Goal: Task Accomplishment & Management: Manage account settings

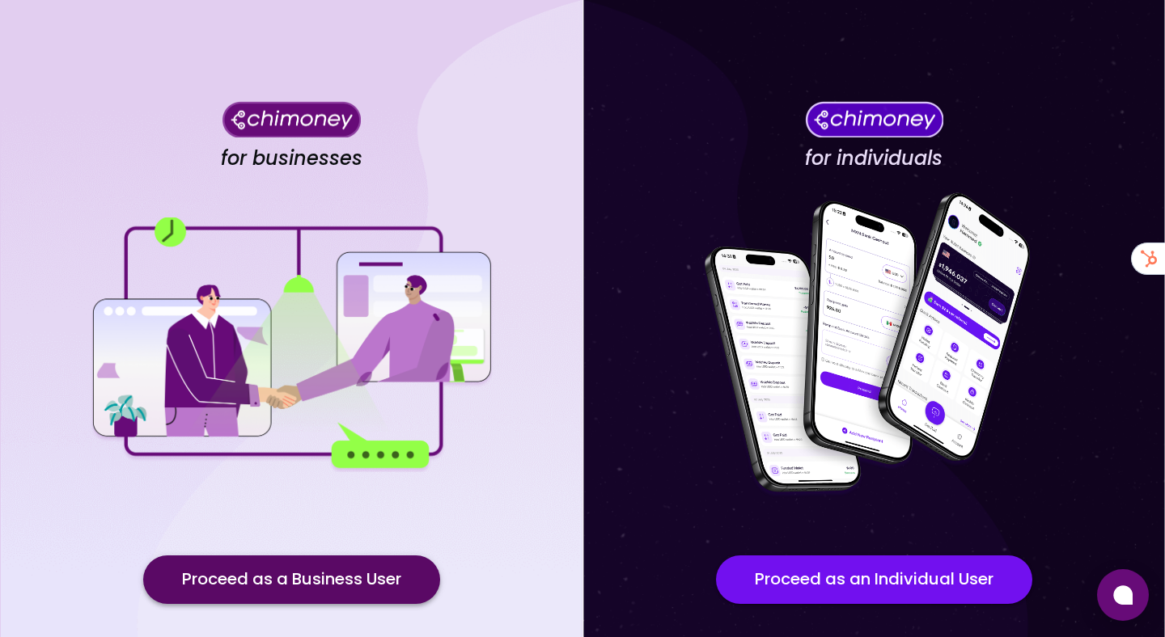
click at [319, 569] on button "Proceed as a Business User" at bounding box center [291, 580] width 297 height 49
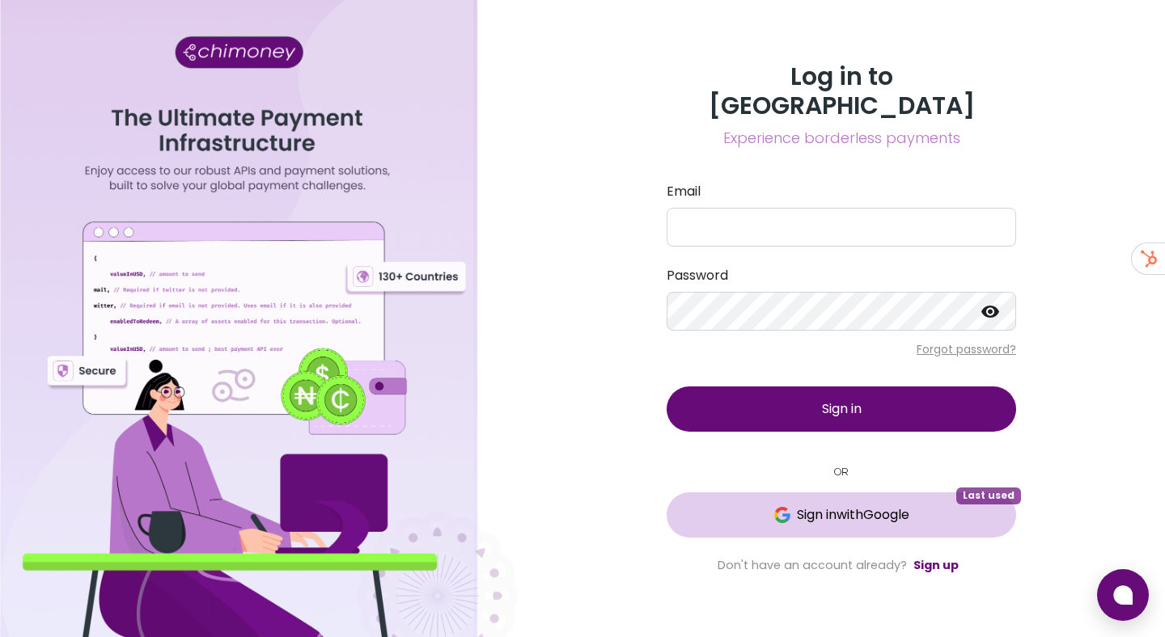
click at [811, 493] on button "Sign in with Google Last used" at bounding box center [840, 515] width 349 height 45
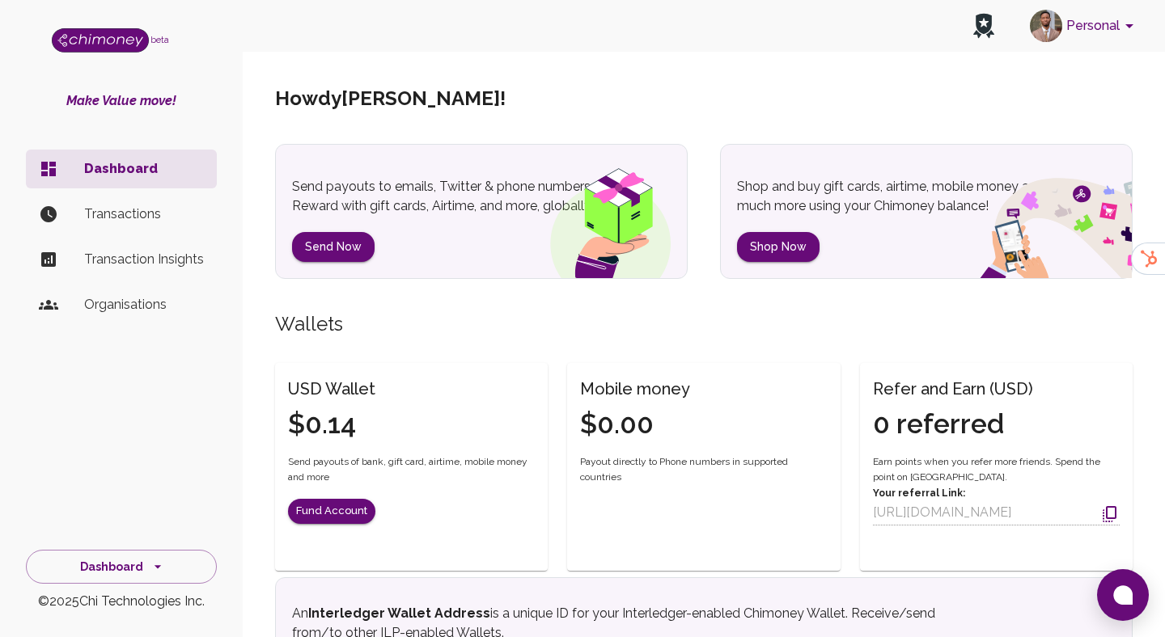
click at [1098, 24] on button "Personal" at bounding box center [1084, 26] width 122 height 42
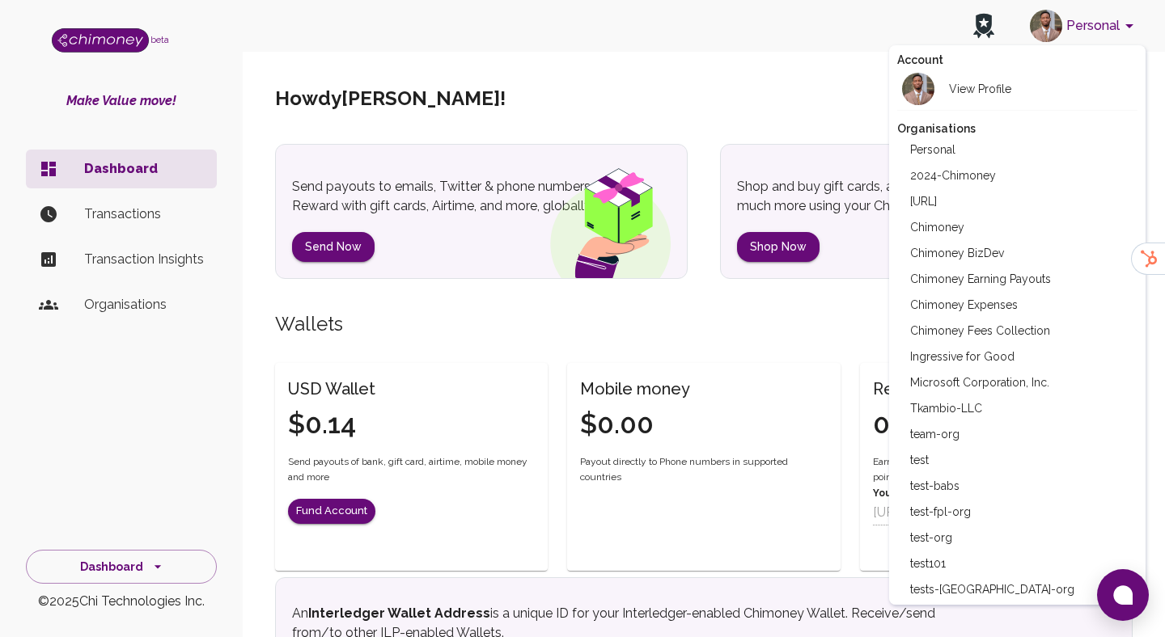
click at [988, 297] on li "Chimoney Expenses" at bounding box center [1017, 305] width 241 height 26
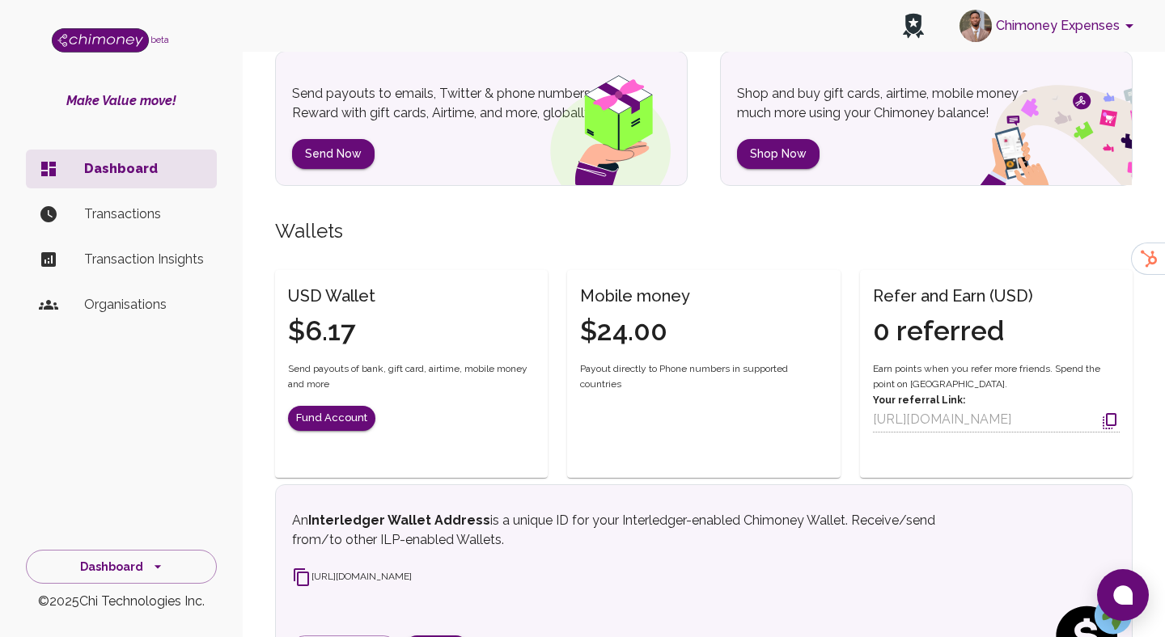
scroll to position [23, 0]
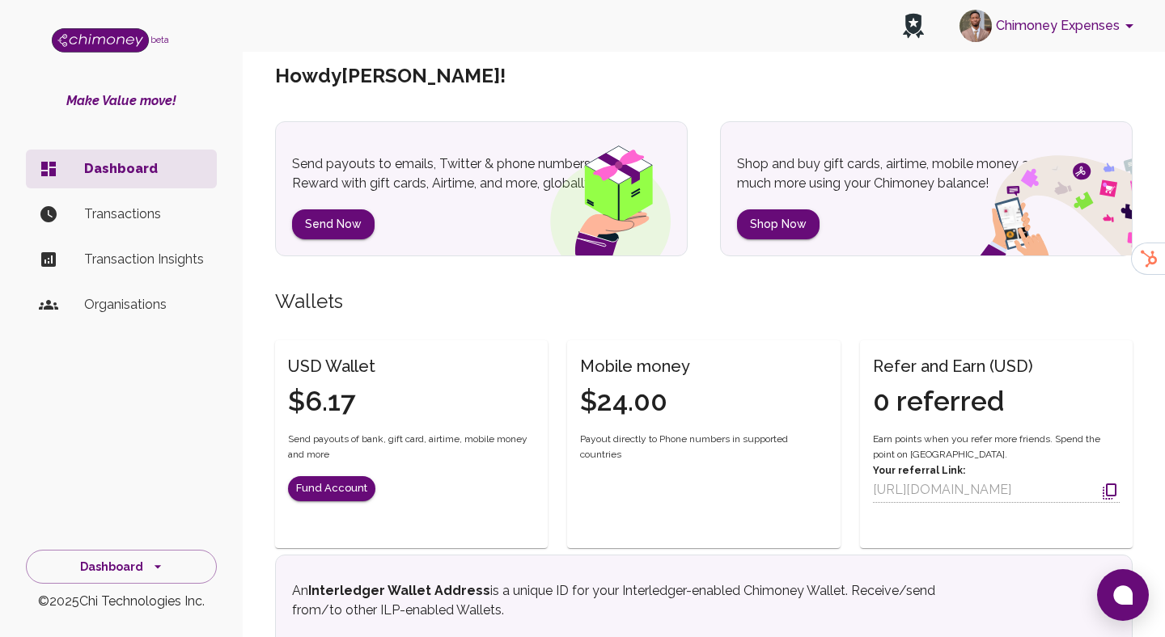
click at [139, 213] on p "Transactions" at bounding box center [144, 214] width 120 height 19
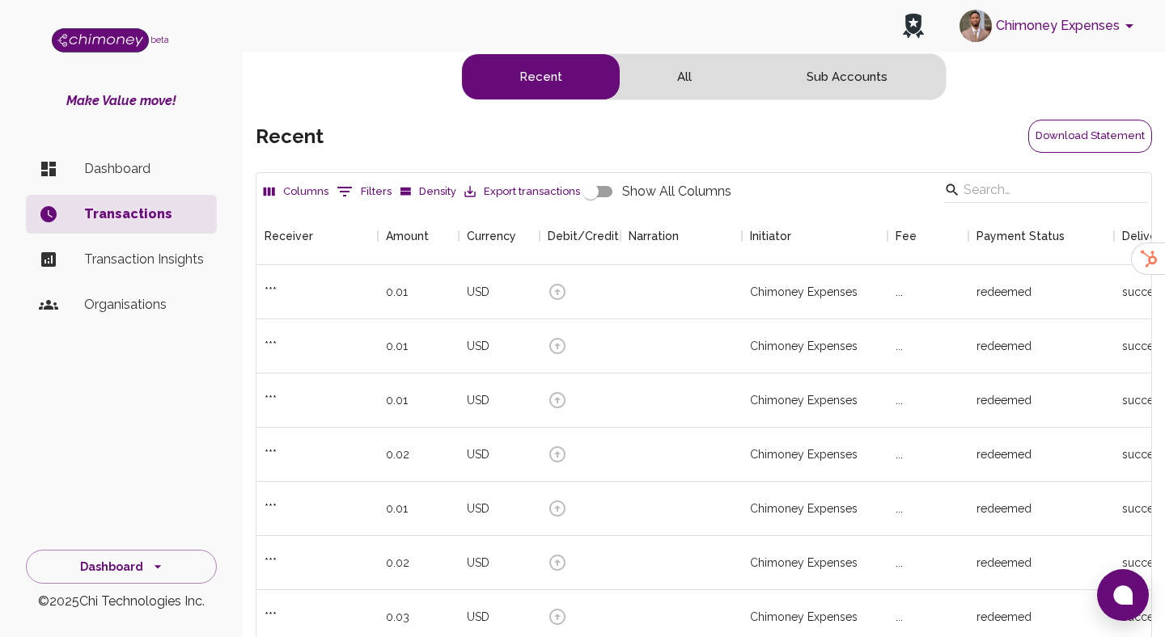
click at [1102, 124] on button "Download Statement" at bounding box center [1090, 136] width 124 height 33
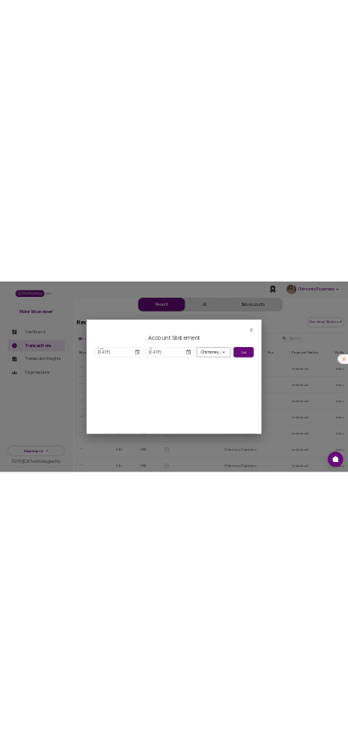
scroll to position [600, 895]
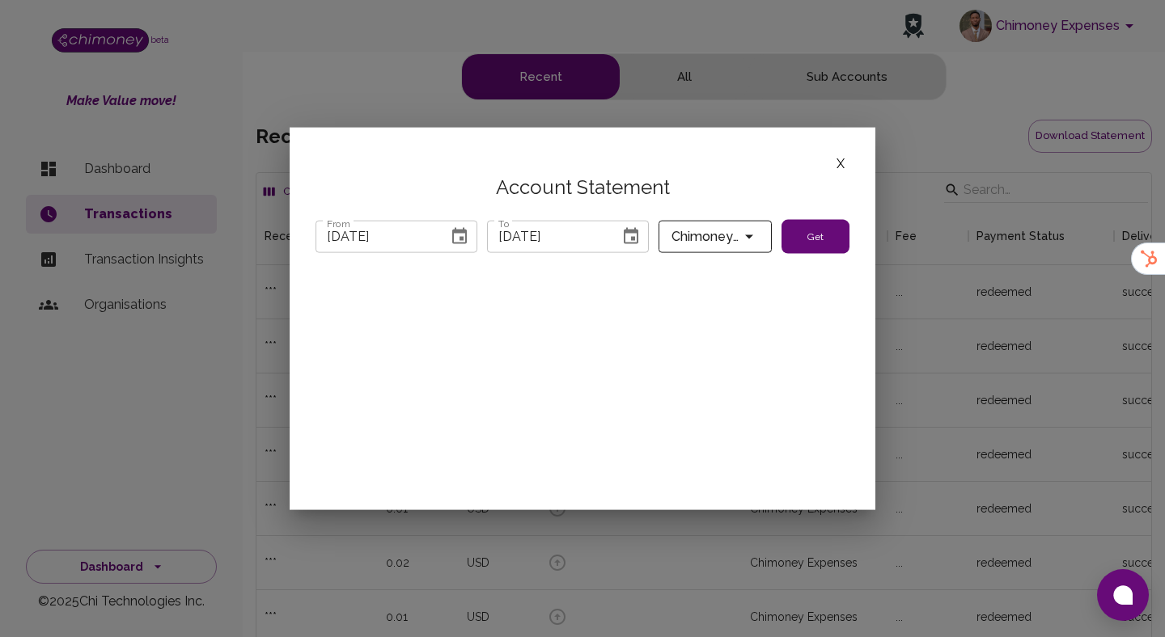
click at [469, 235] on button "Choose date, selected date is Jul 31, 2025" at bounding box center [459, 236] width 32 height 32
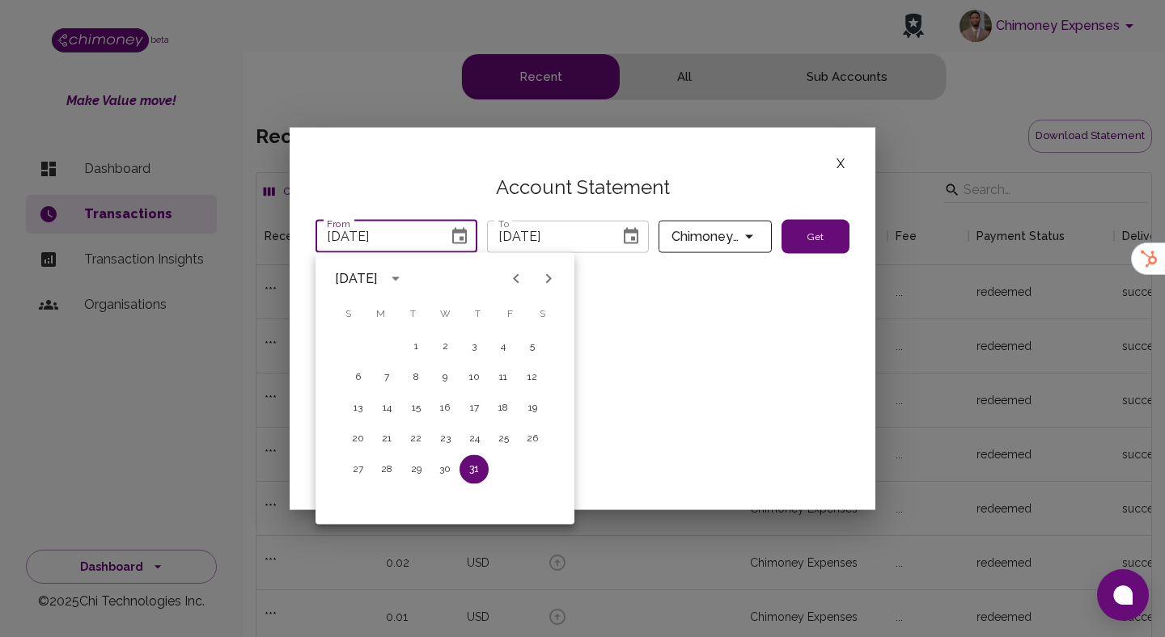
click at [546, 279] on icon "Next month" at bounding box center [548, 278] width 19 height 19
click at [510, 347] on button "1" at bounding box center [503, 346] width 29 height 29
type input "08/01/2025"
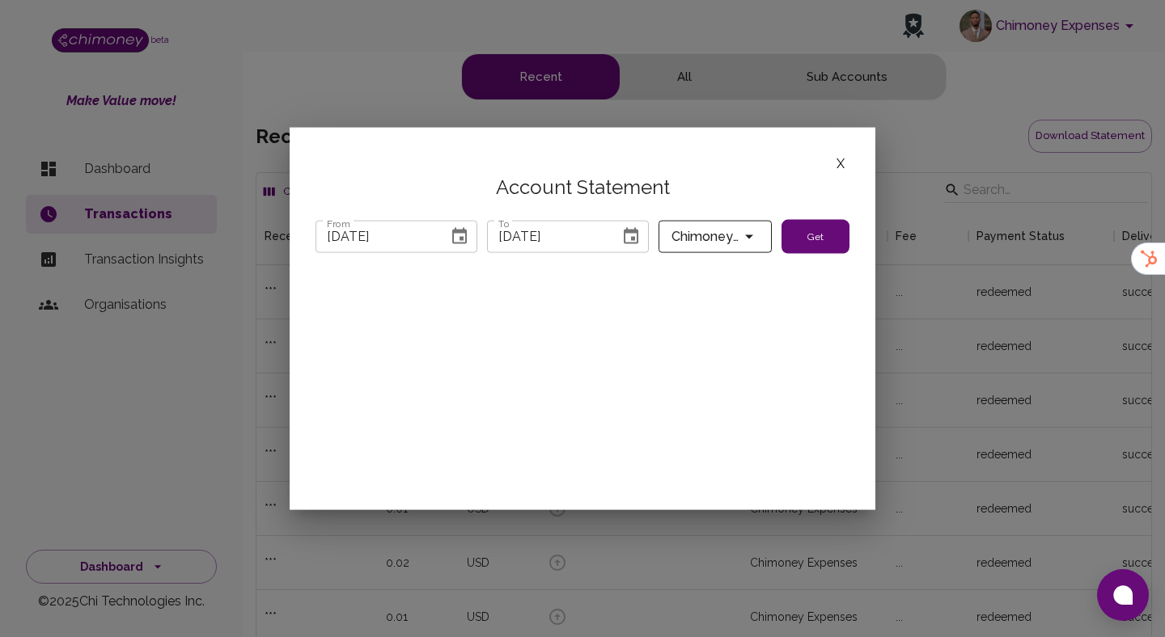
click at [633, 239] on icon "Choose date, selected date is Sep 5, 2025" at bounding box center [631, 235] width 15 height 16
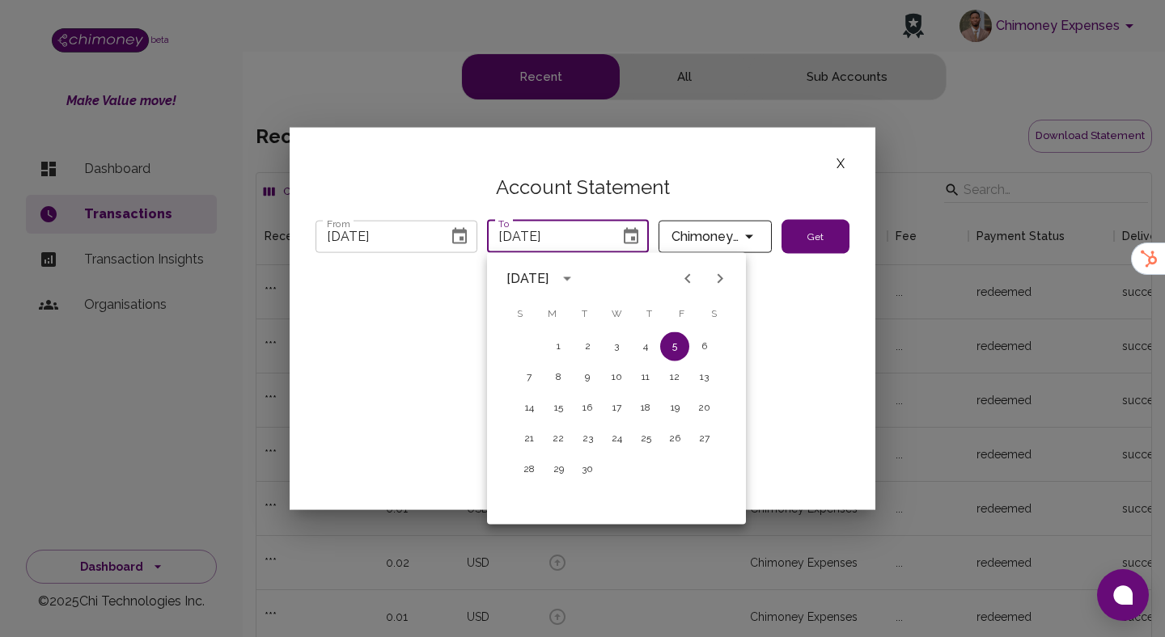
click at [683, 274] on icon "Previous month" at bounding box center [687, 278] width 19 height 19
click at [523, 502] on button "31" at bounding box center [528, 500] width 29 height 29
type input "08/31/2025"
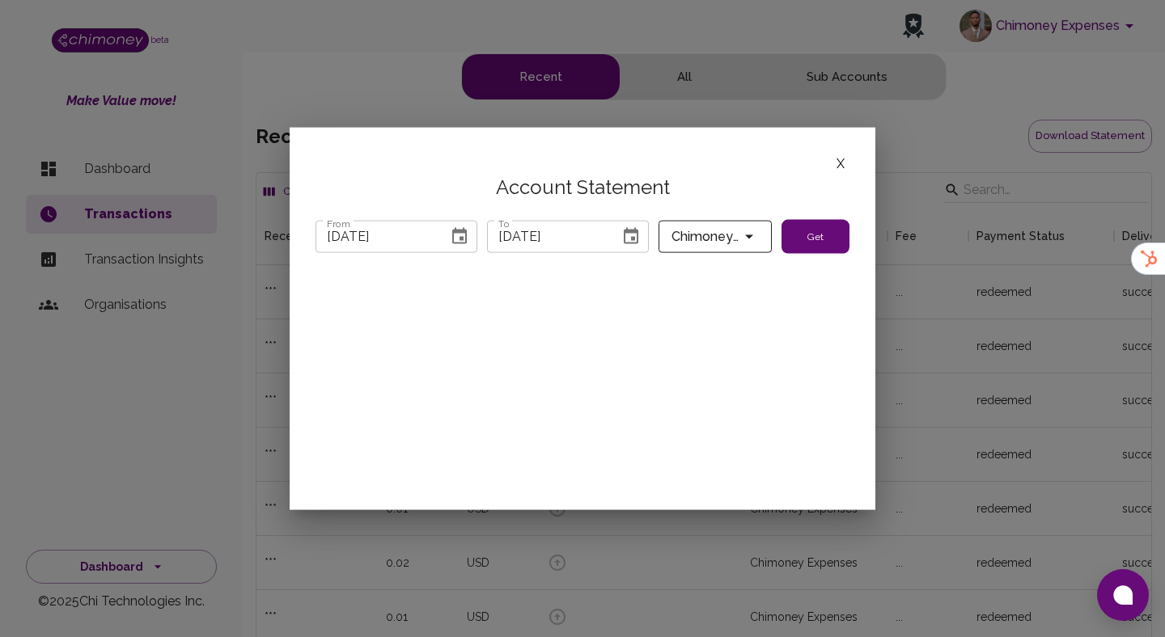
click at [822, 239] on button "Get" at bounding box center [815, 237] width 68 height 34
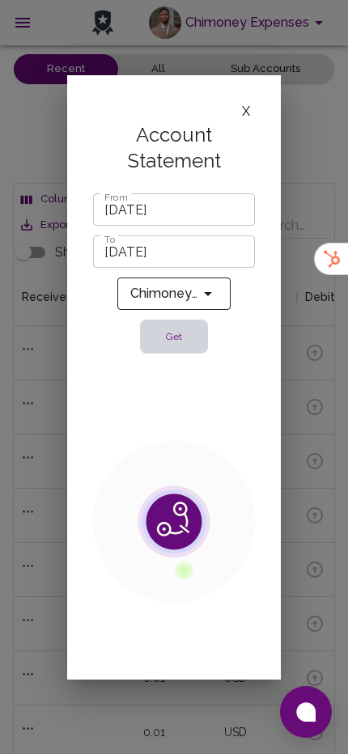
scroll to position [600, 320]
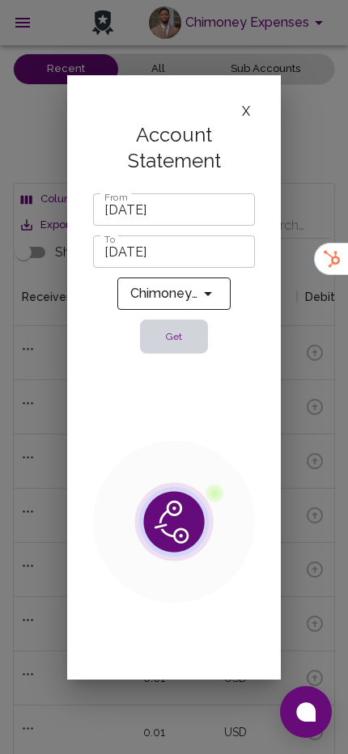
click at [250, 117] on button "X" at bounding box center [246, 111] width 18 height 21
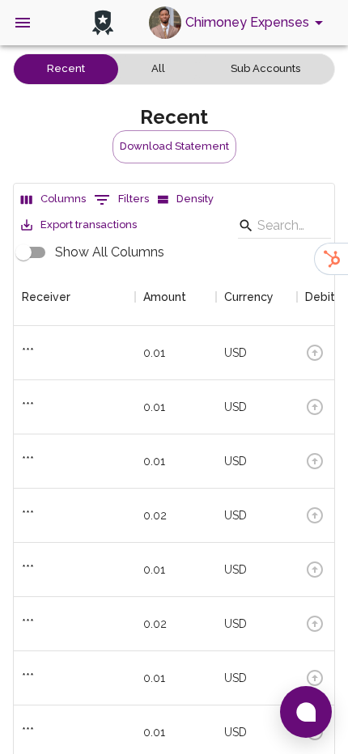
click at [188, 153] on button "Download Statement" at bounding box center [174, 146] width 124 height 33
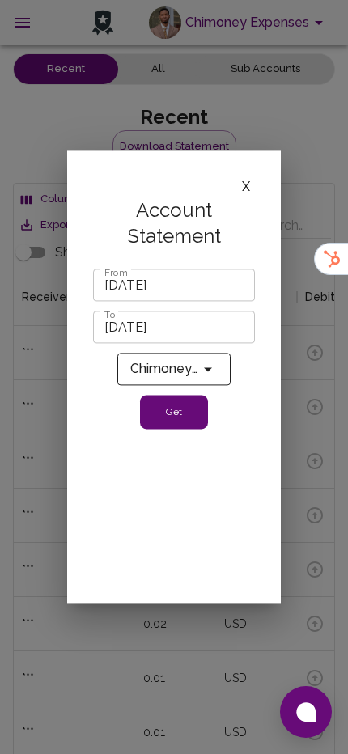
click at [138, 290] on input "07/31/2025" at bounding box center [168, 285] width 150 height 32
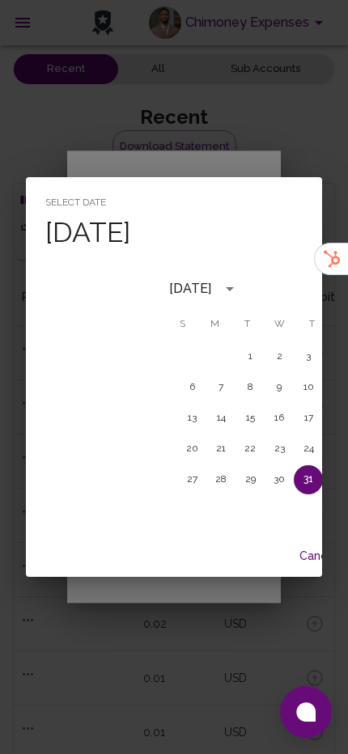
scroll to position [0, 133]
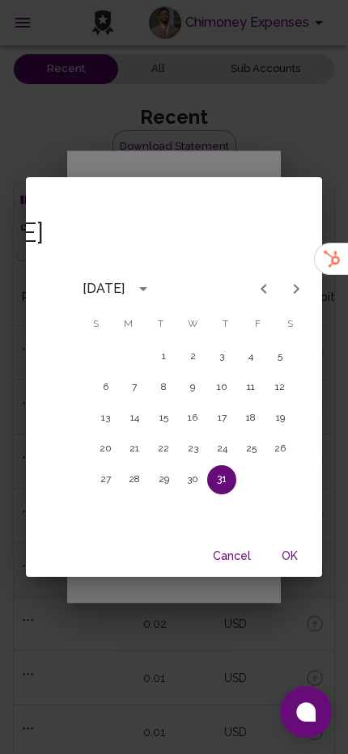
click at [197, 142] on div "Select date Thu, Jul 31 July 2025 S M T W T F S 1 2 3 4 5 6 7 8 9 10 11 12 13 1…" at bounding box center [174, 377] width 348 height 754
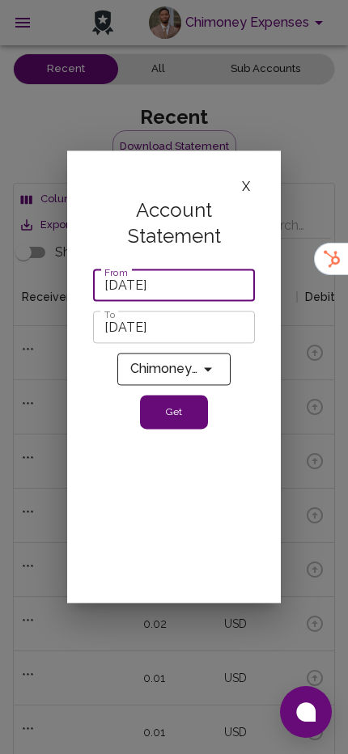
click at [158, 328] on input "09/05/2025" at bounding box center [168, 327] width 150 height 32
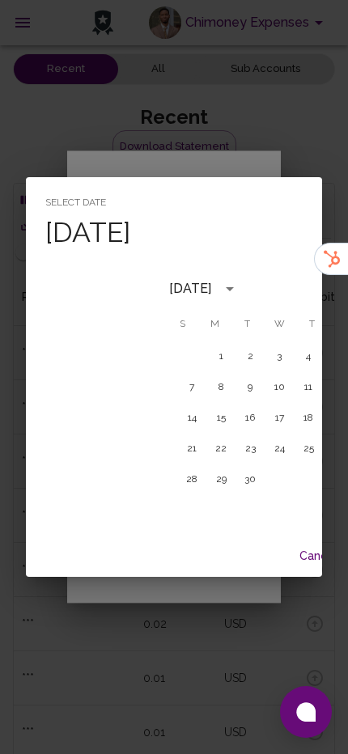
scroll to position [0, 117]
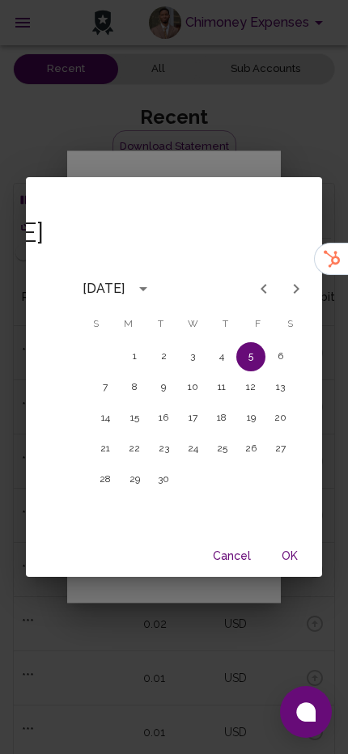
click at [264, 281] on icon "Previous month" at bounding box center [263, 288] width 19 height 19
click at [262, 298] on icon "Previous month" at bounding box center [263, 288] width 19 height 19
click at [218, 163] on div "Select date Fri, Sep 5 July 2025 S M T W T F S 1 2 3 4 5 6 7 8 9 10 11 12 13 14…" at bounding box center [174, 377] width 348 height 754
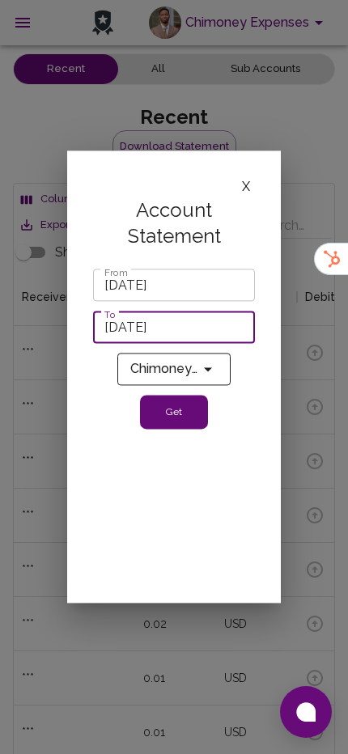
click at [154, 280] on input "07/31/2025" at bounding box center [168, 285] width 150 height 32
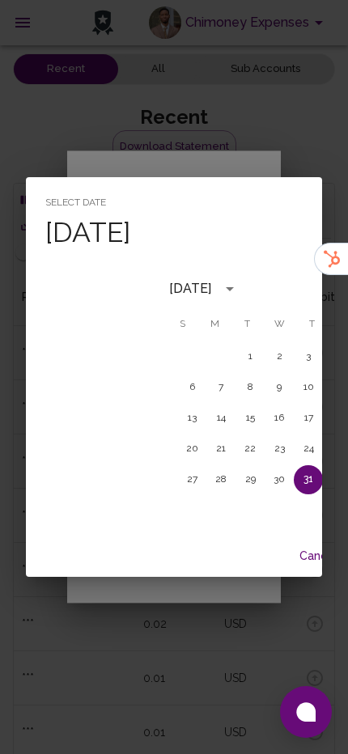
scroll to position [0, 133]
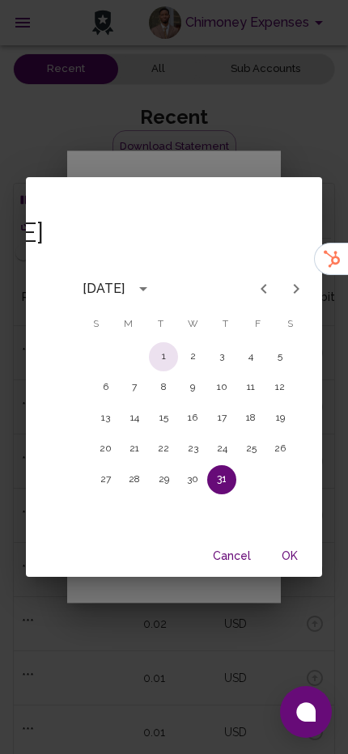
click at [163, 362] on button "1" at bounding box center [163, 356] width 29 height 29
click at [224, 476] on button "31" at bounding box center [221, 479] width 29 height 29
click at [171, 361] on button "1" at bounding box center [163, 356] width 29 height 29
type input "07/01/2025"
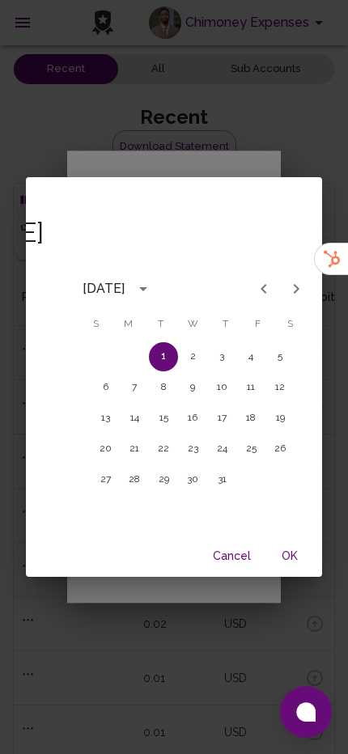
click at [247, 152] on div "Select date Tue, Jul 1 July 2025 S M T W T F S 1 2 3 4 5 6 7 8 9 10 11 12 13 14…" at bounding box center [174, 377] width 348 height 754
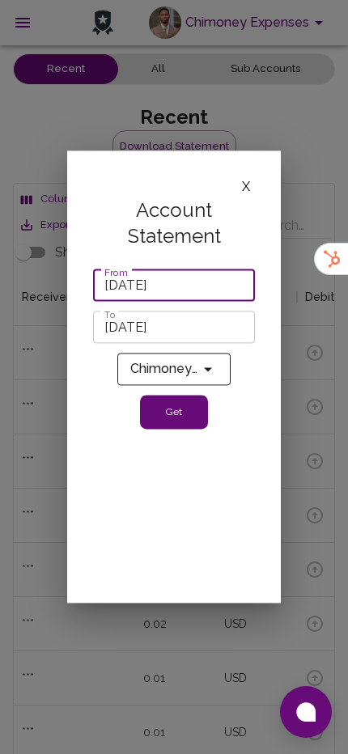
click at [175, 325] on input "09/05/2025" at bounding box center [168, 327] width 150 height 32
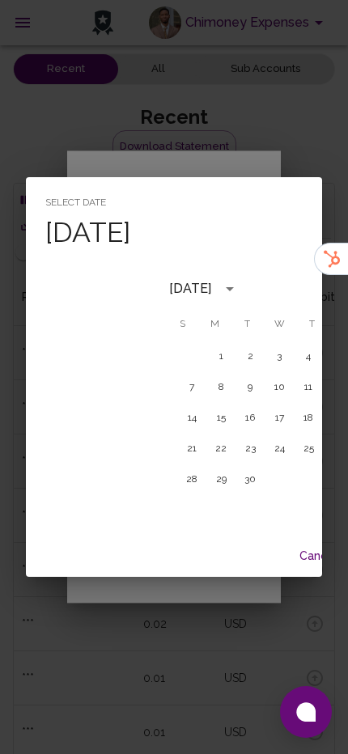
scroll to position [0, 117]
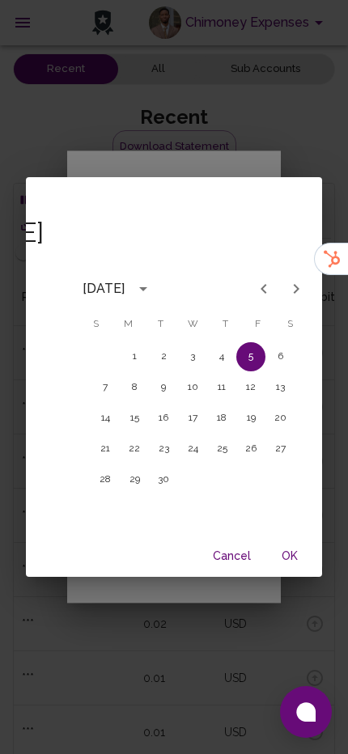
click at [273, 286] on icon "Previous month" at bounding box center [263, 288] width 19 height 19
click at [222, 480] on button "31" at bounding box center [221, 479] width 29 height 29
type input "07/31/2025"
click at [248, 143] on div "Select date Thu, Jul 31 July 2025 S M T W T F S 1 2 3 4 5 6 7 8 9 10 11 12 13 1…" at bounding box center [174, 377] width 348 height 754
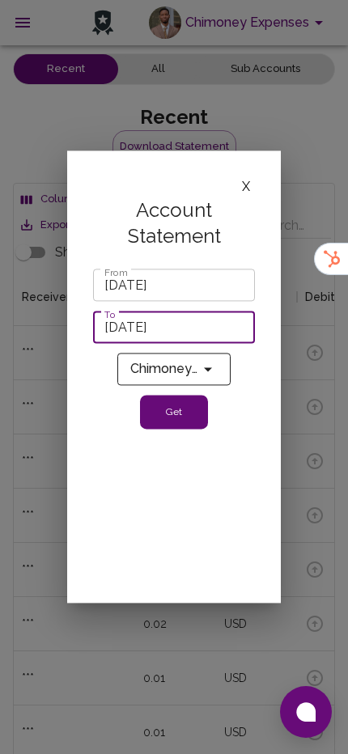
click at [182, 420] on button "Get" at bounding box center [174, 412] width 68 height 34
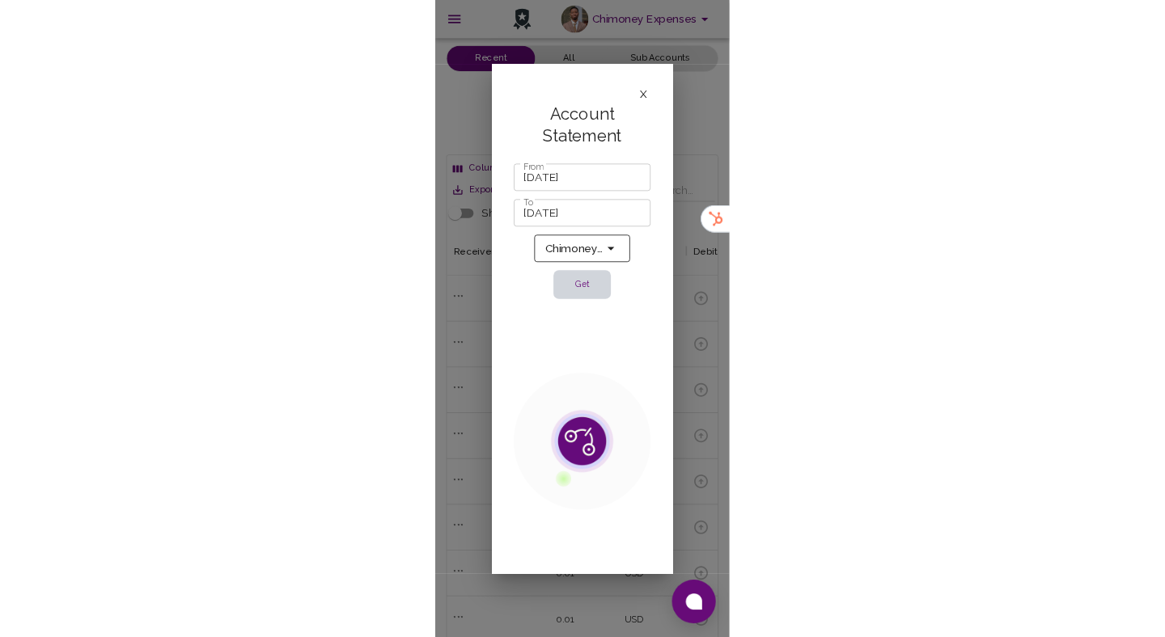
scroll to position [31, 0]
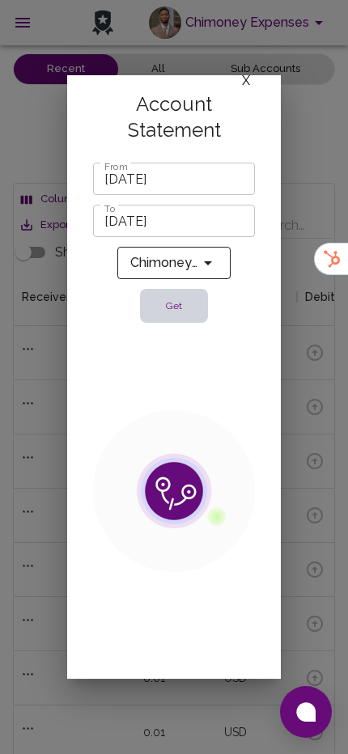
click at [246, 84] on button "X" at bounding box center [246, 80] width 18 height 21
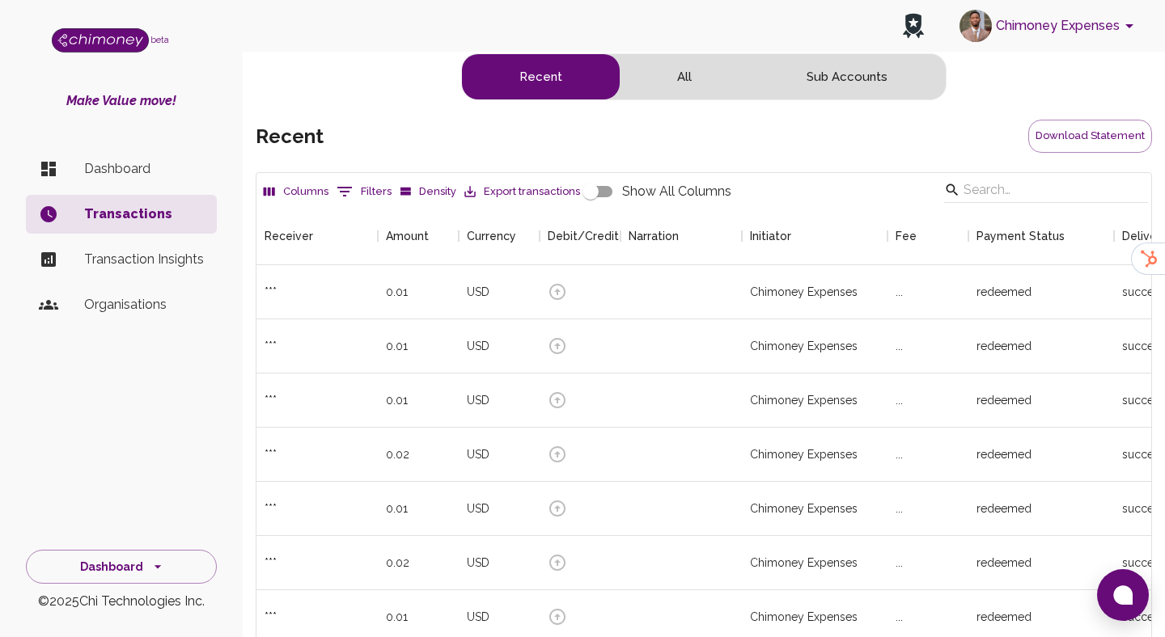
scroll to position [600, 895]
click at [130, 297] on p "Organisations" at bounding box center [144, 304] width 120 height 19
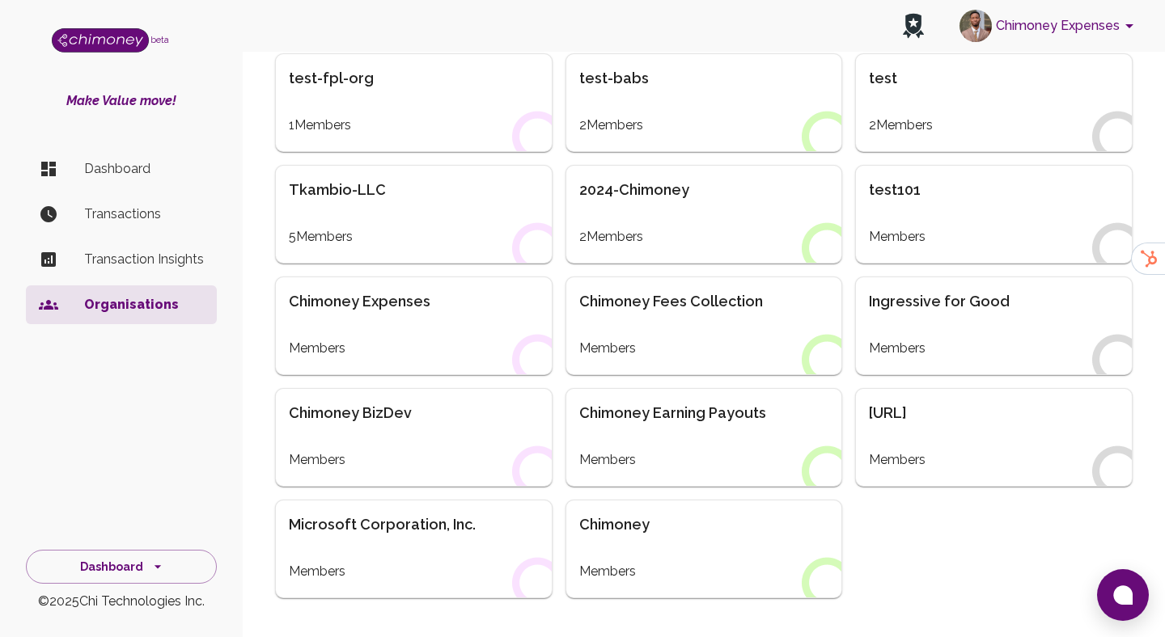
scroll to position [561, 0]
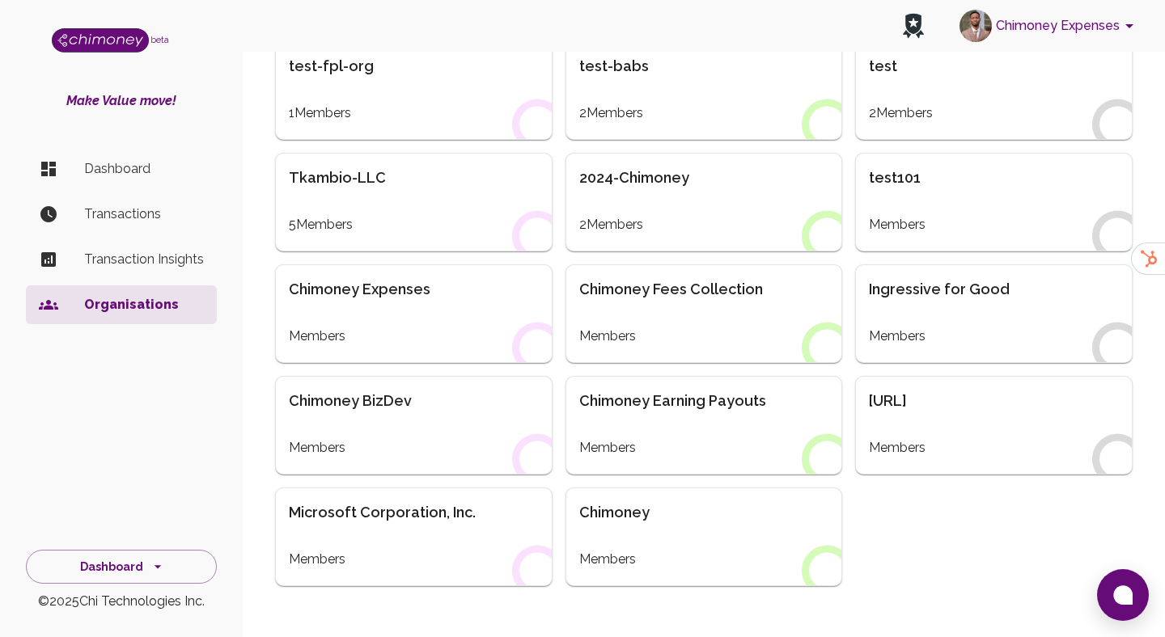
click at [381, 311] on div "Chimoney Expenses Members" at bounding box center [413, 313] width 277 height 99
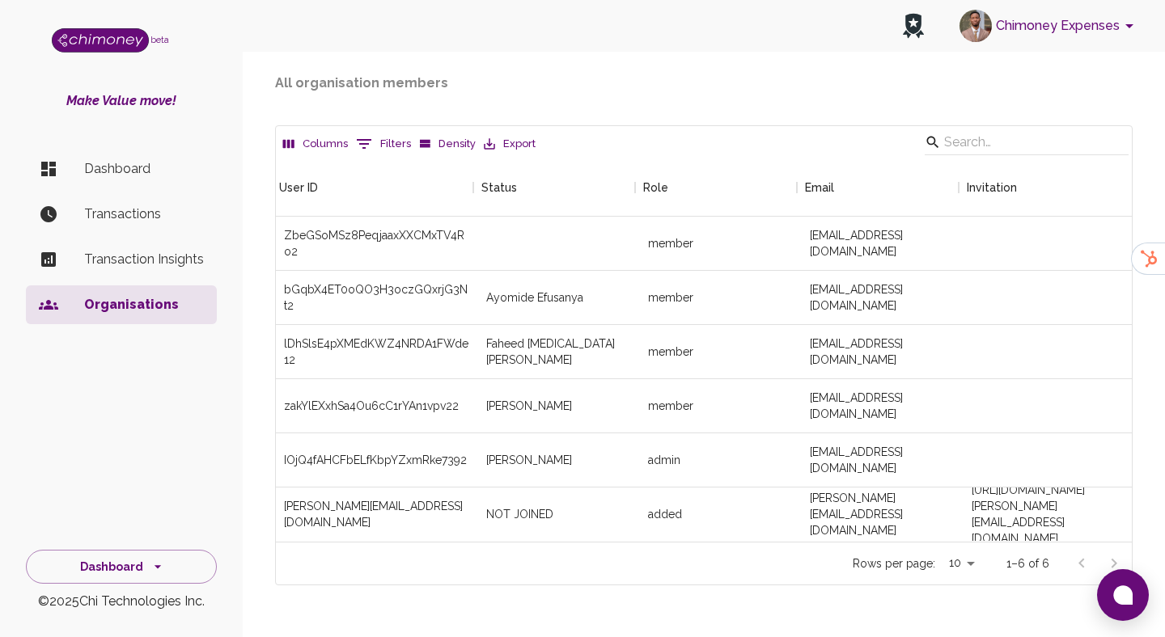
click at [396, 157] on button "0 Filters" at bounding box center [383, 144] width 63 height 26
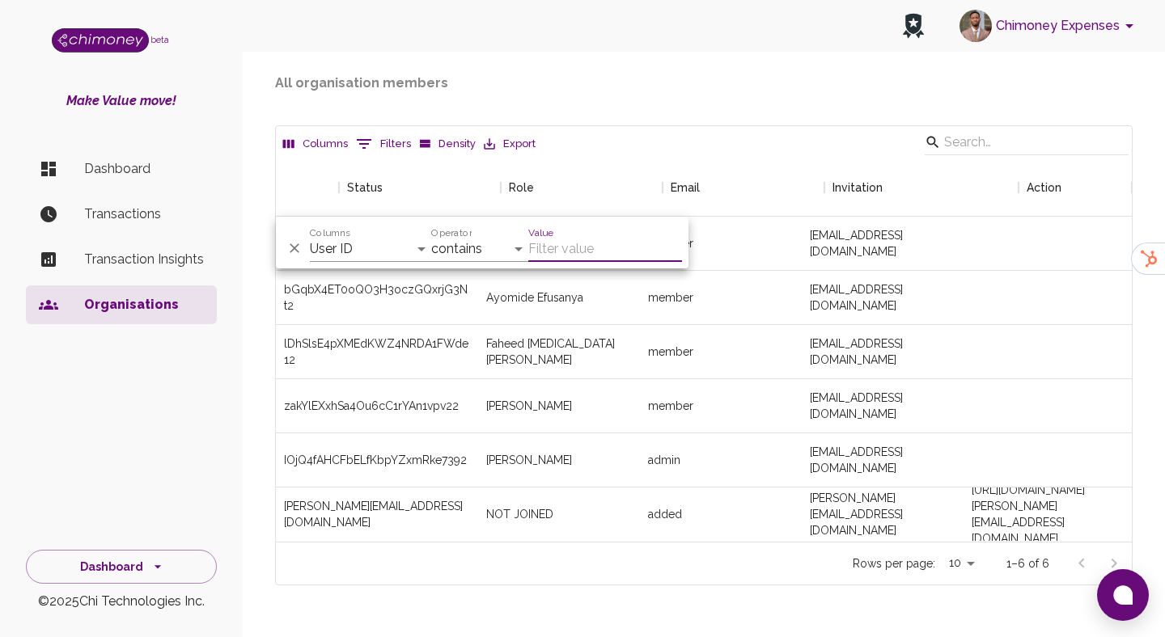
scroll to position [0, 139]
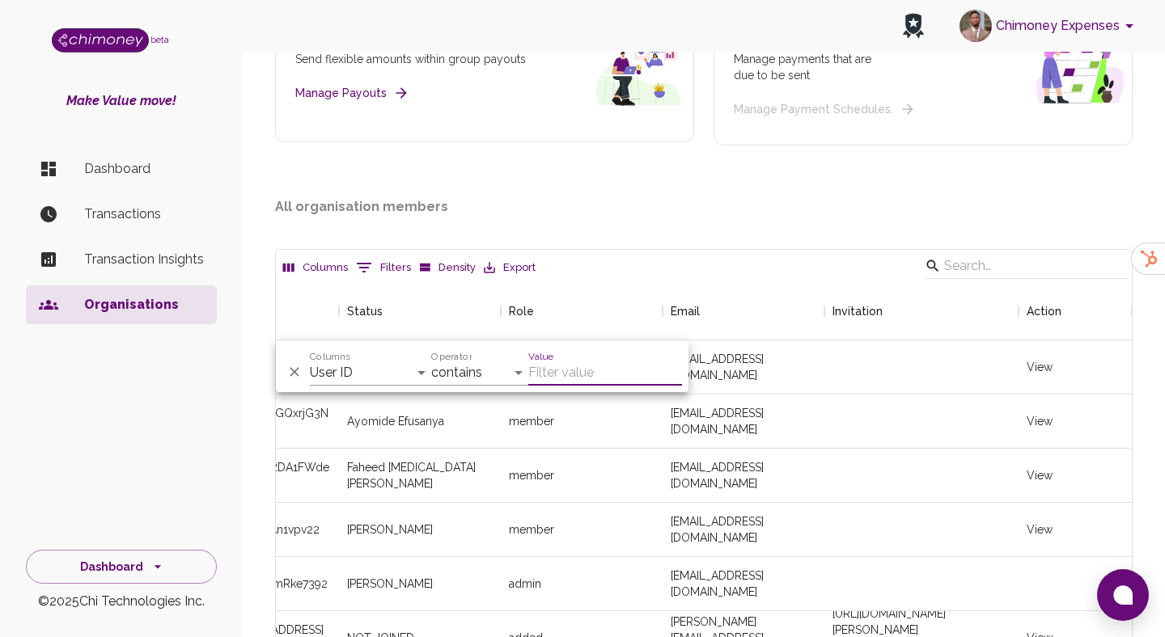
click at [693, 185] on div "Organisations > Chimoney Expenses Chimoney Expenses Group Payouts Send flexible…" at bounding box center [704, 288] width 896 height 843
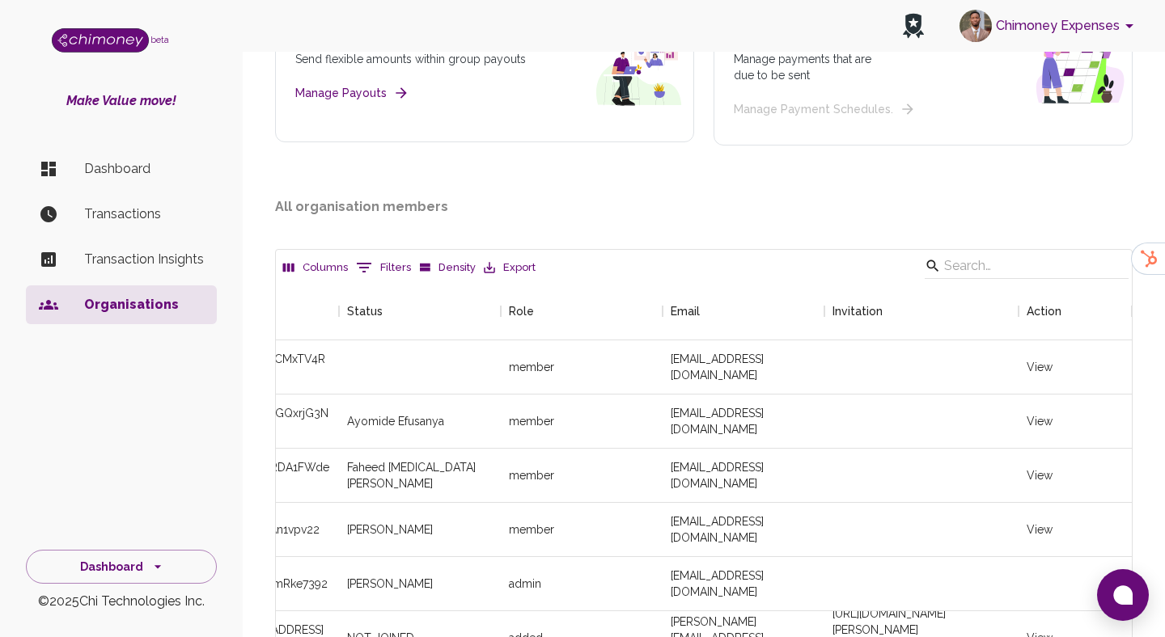
click at [376, 277] on button "0 Filters" at bounding box center [383, 268] width 63 height 26
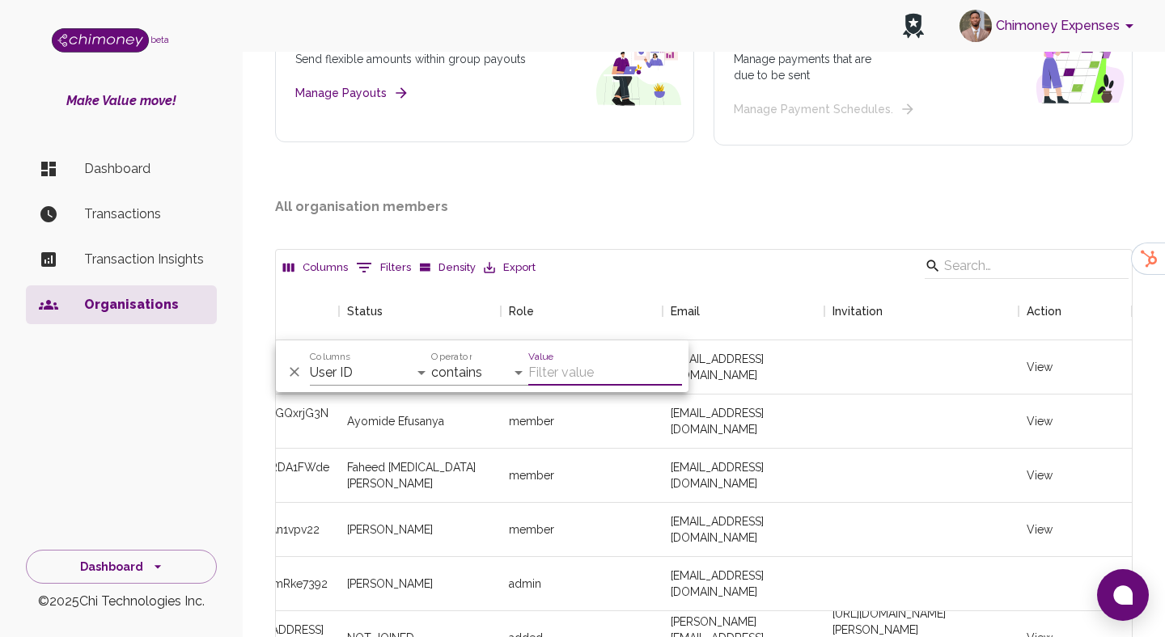
click at [472, 211] on h2 "All organisation members" at bounding box center [703, 206] width 857 height 19
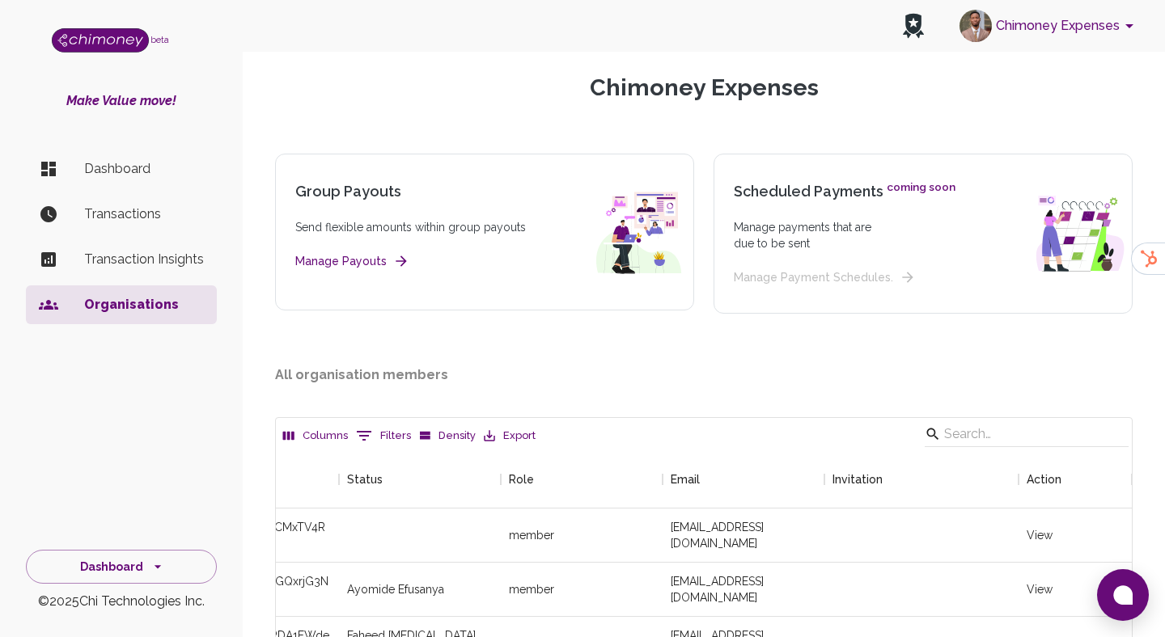
scroll to position [15, 0]
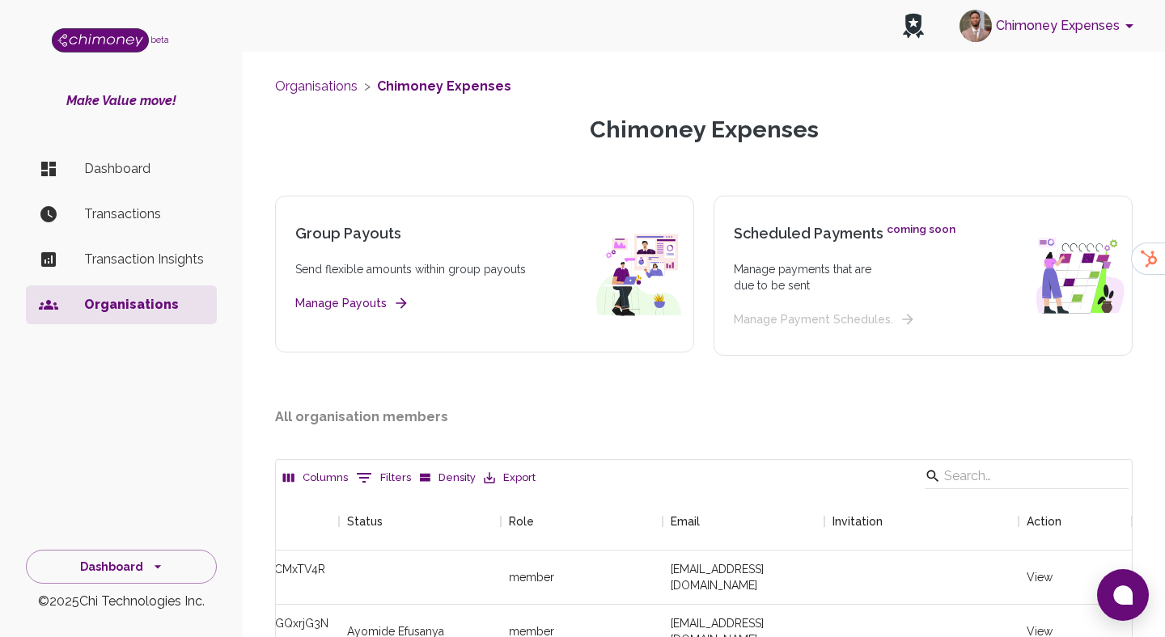
click at [992, 38] on button "Chimoney Expenses" at bounding box center [1049, 26] width 193 height 42
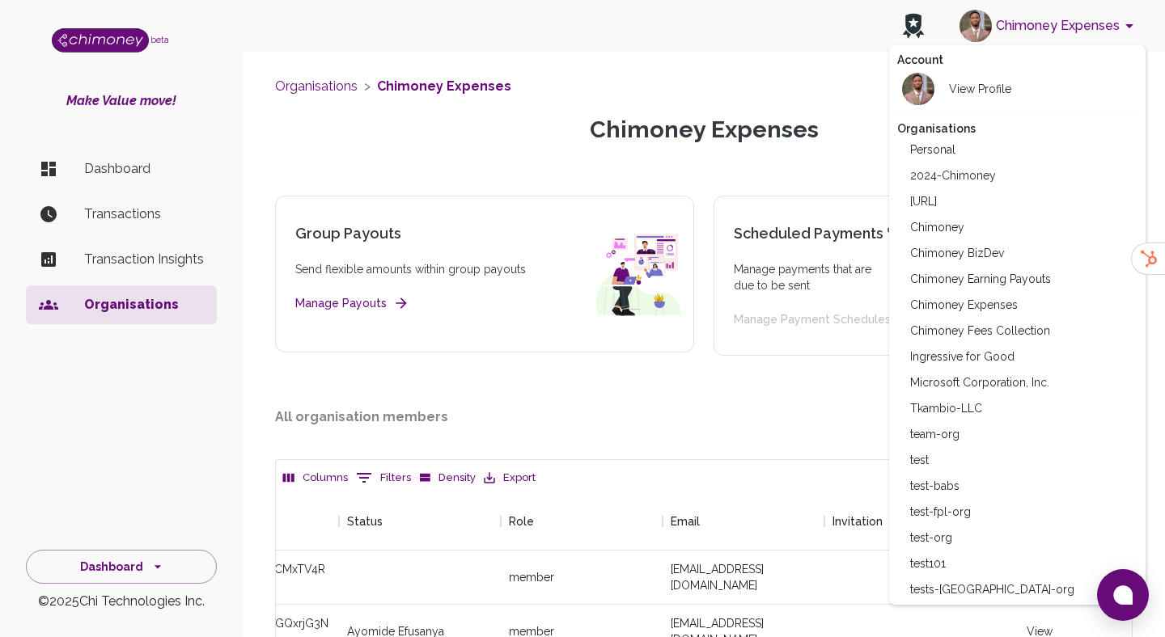
click at [845, 143] on div at bounding box center [582, 318] width 1165 height 637
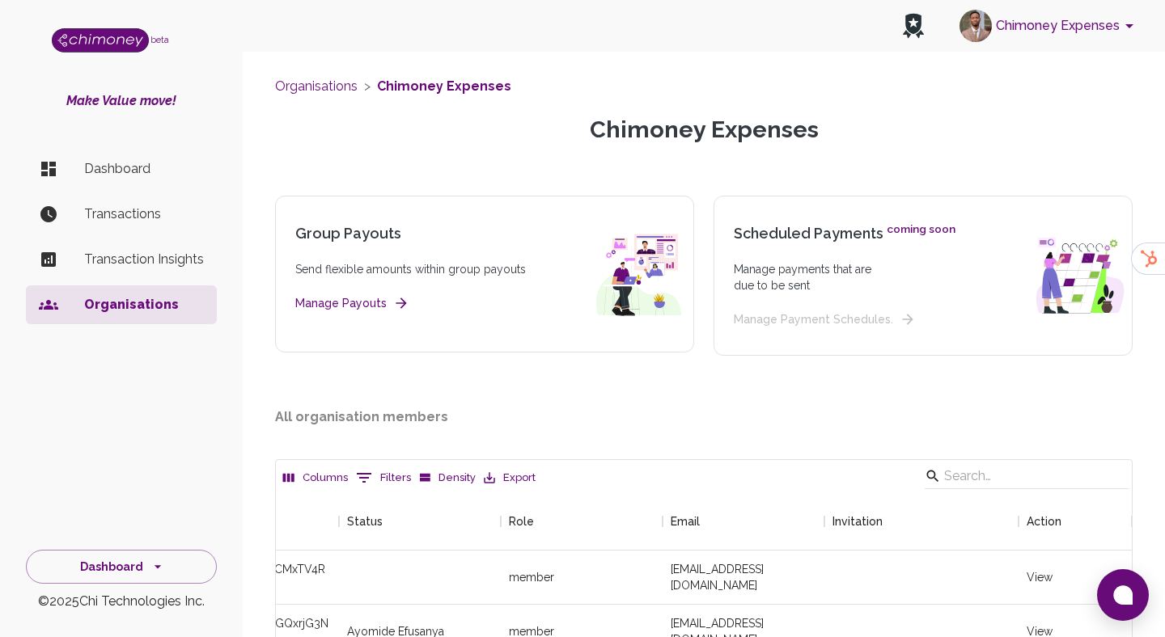
drag, startPoint x: 828, startPoint y: 143, endPoint x: 590, endPoint y: 158, distance: 238.2
click at [590, 158] on div "Group Payouts Send flexible amounts within group payouts Manage Payouts Schedul…" at bounding box center [694, 250] width 877 height 213
click at [1019, 23] on button "Chimoney Expenses" at bounding box center [1049, 26] width 193 height 42
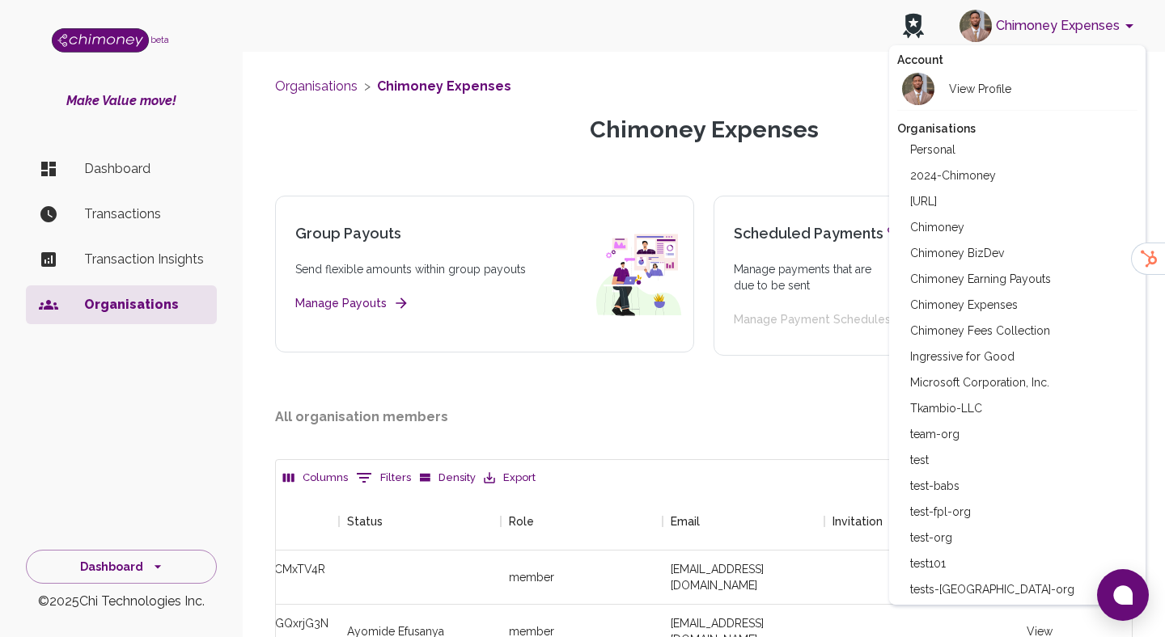
click at [937, 222] on li "Chimoney" at bounding box center [1017, 227] width 241 height 26
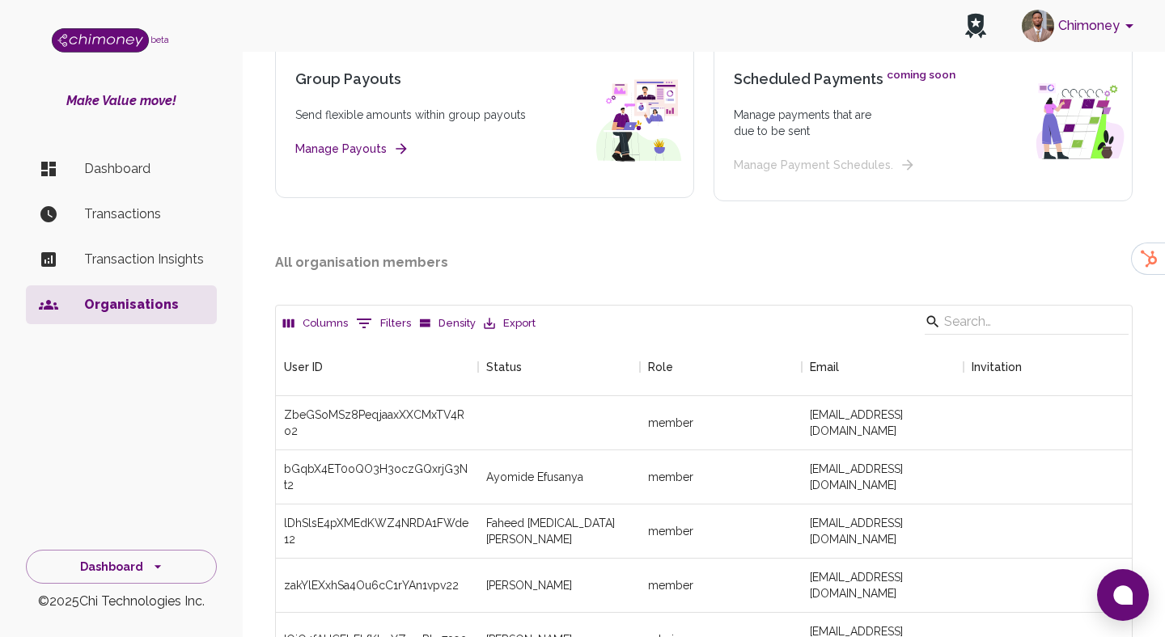
scroll to position [231, 0]
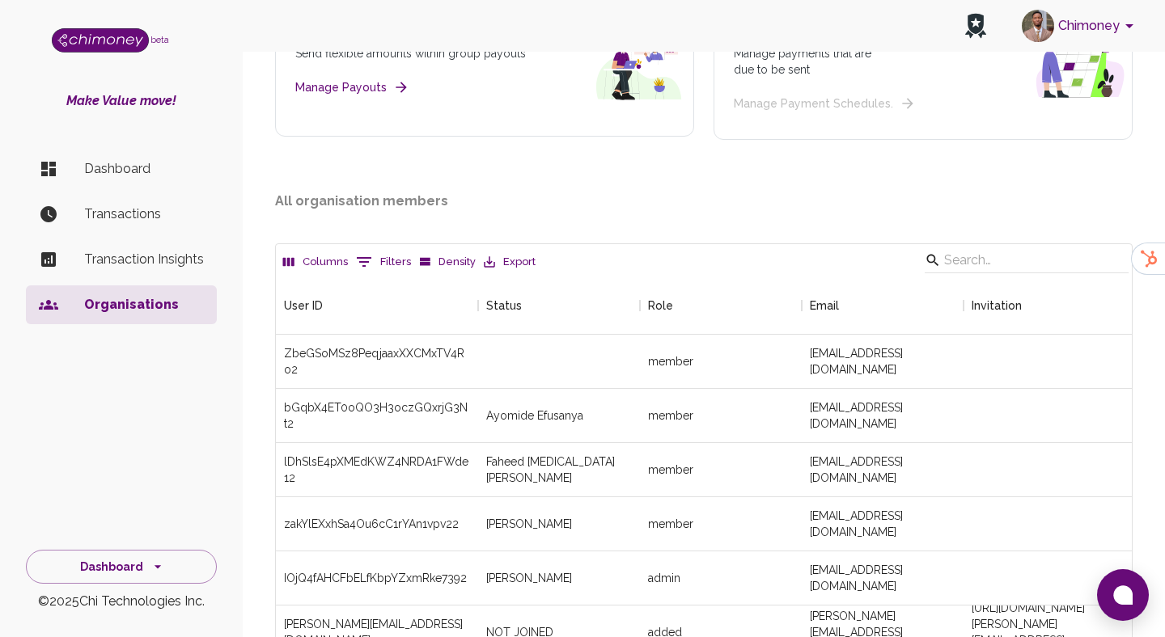
click at [117, 152] on li "Dashboard" at bounding box center [121, 169] width 191 height 39
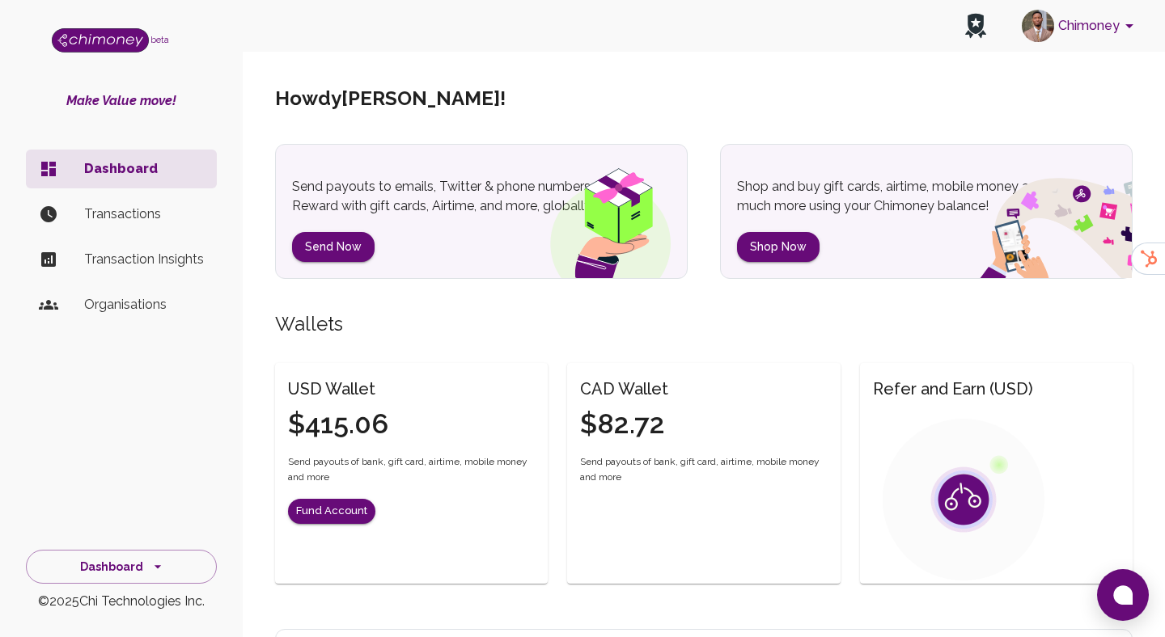
click at [114, 221] on p "Transactions" at bounding box center [144, 214] width 120 height 19
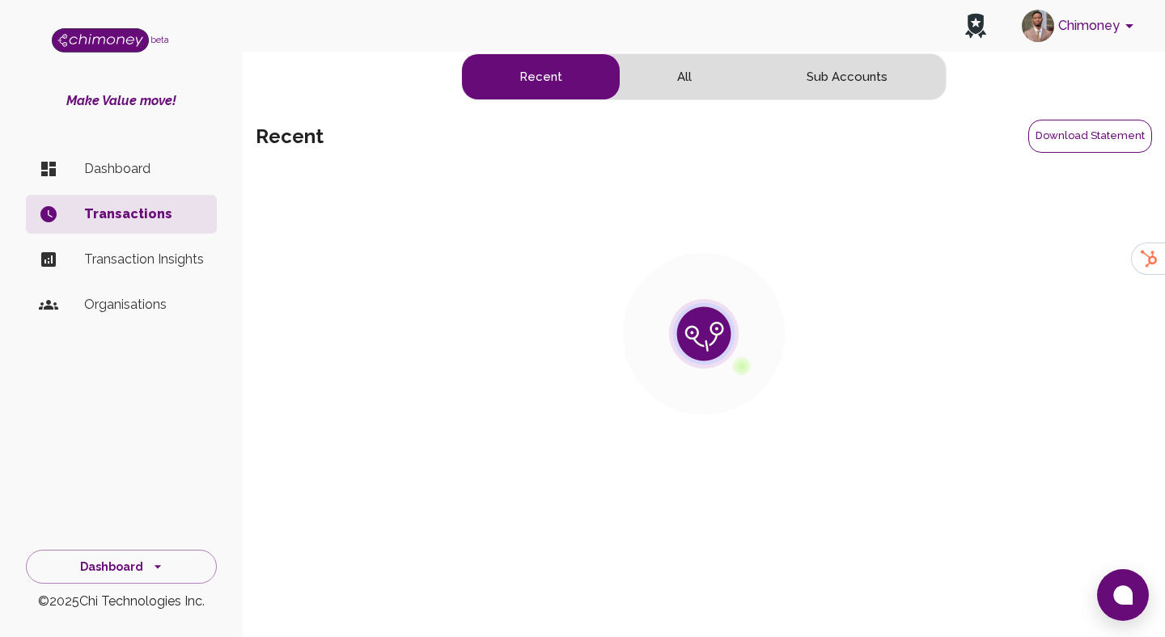
click at [1052, 147] on button "Download Statement" at bounding box center [1090, 136] width 124 height 33
click at [1067, 145] on button "Download Statement" at bounding box center [1090, 136] width 124 height 33
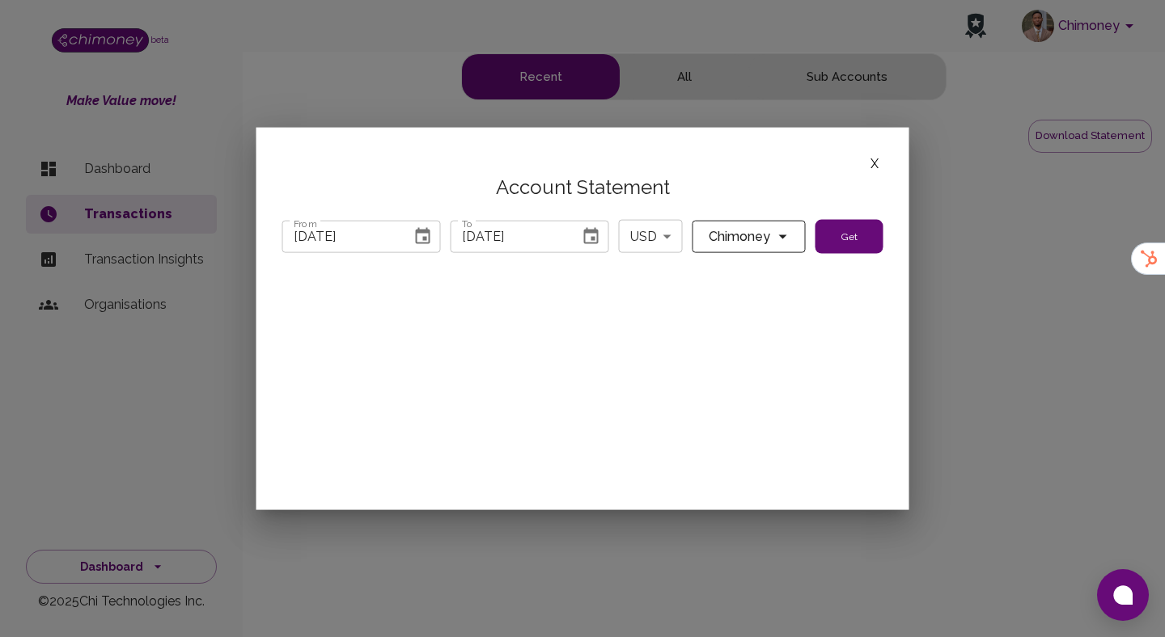
click at [595, 234] on icon "Choose date, selected date is Sep 5, 2025" at bounding box center [591, 235] width 19 height 19
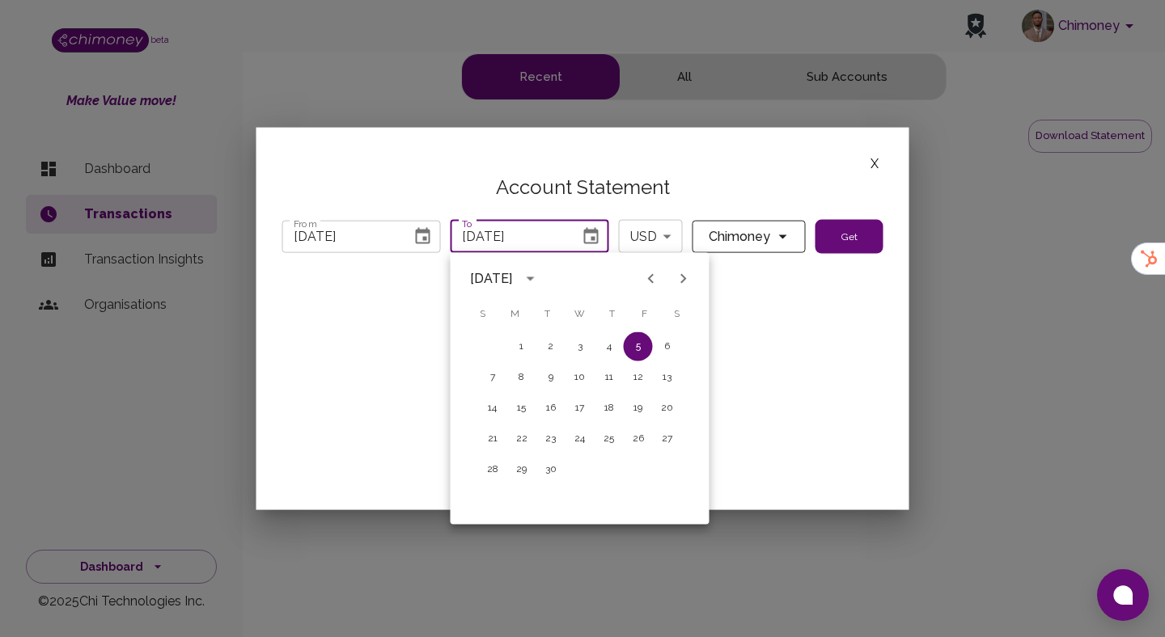
click at [662, 298] on span "S" at bounding box center [676, 314] width 29 height 32
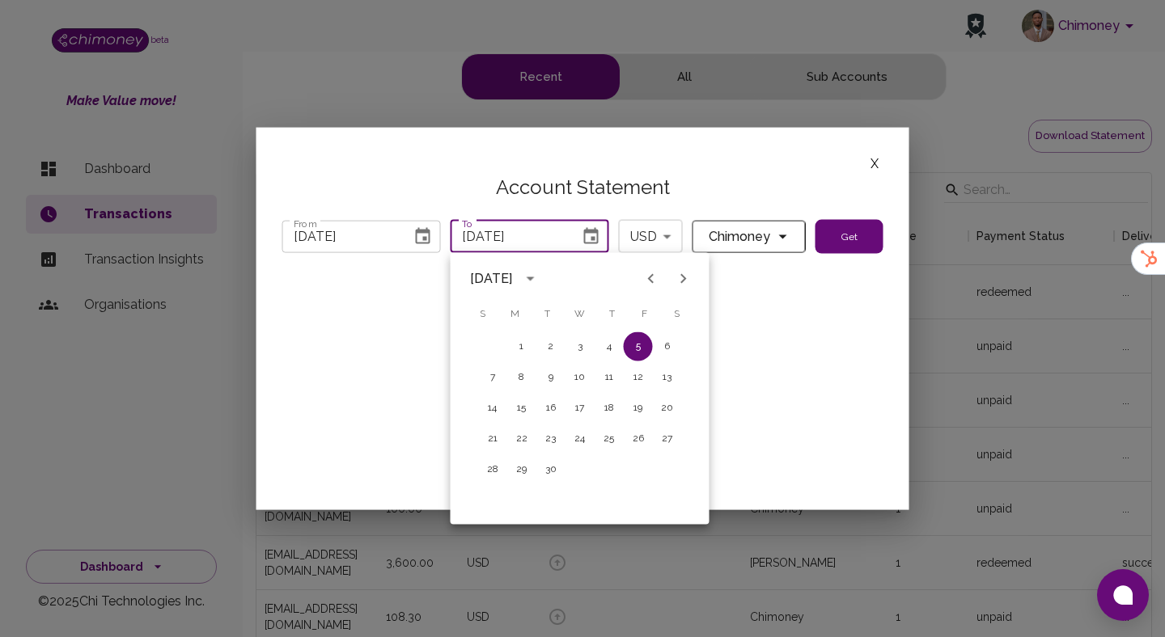
click at [653, 280] on icon "Previous month" at bounding box center [650, 278] width 19 height 19
click at [645, 274] on icon "Previous month" at bounding box center [650, 278] width 19 height 19
click at [328, 230] on input "07/31/2025" at bounding box center [341, 236] width 118 height 32
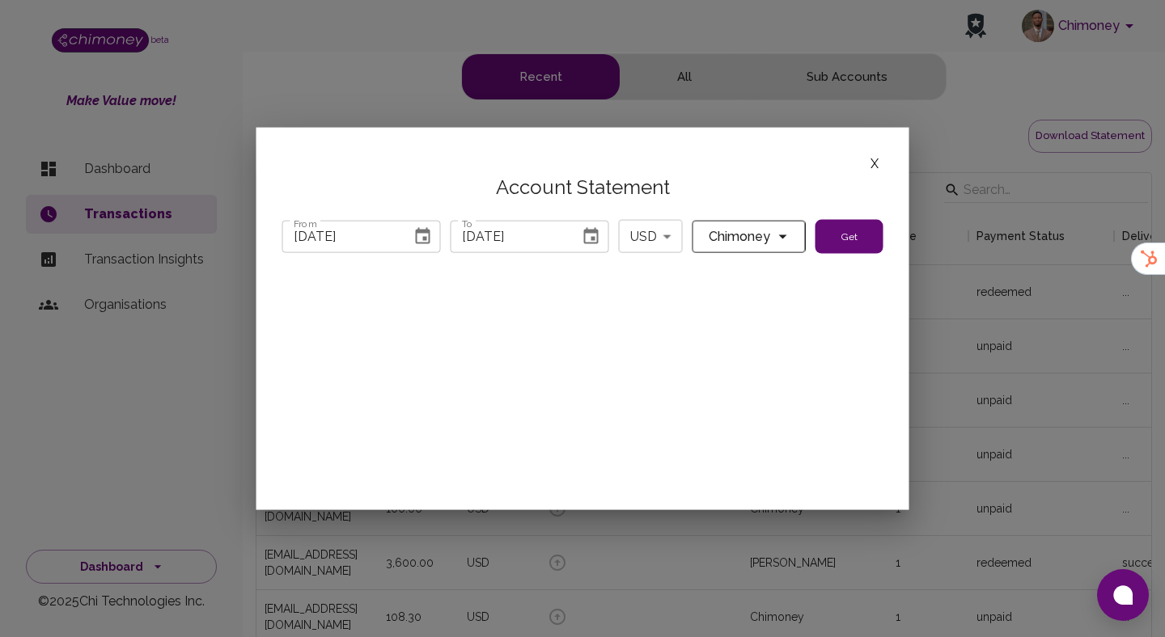
click at [421, 230] on icon "Choose date, selected date is Jul 31, 2025" at bounding box center [423, 235] width 15 height 16
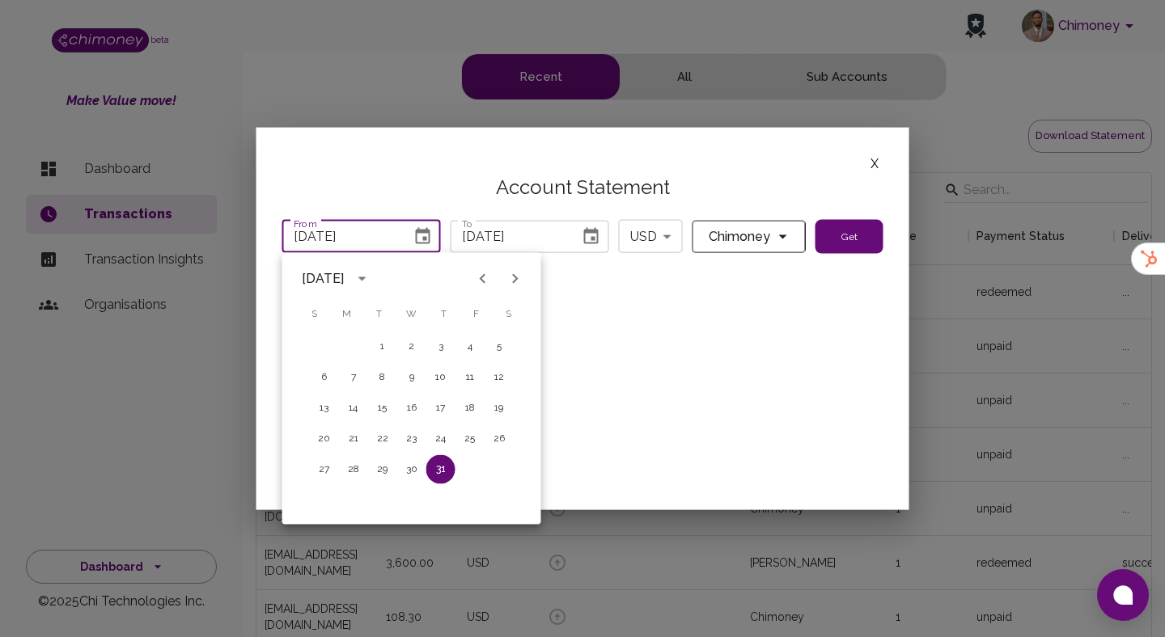
click at [479, 274] on icon "Previous month" at bounding box center [482, 278] width 19 height 19
click at [526, 271] on button "Next month" at bounding box center [515, 279] width 32 height 32
click at [478, 347] on button "1" at bounding box center [469, 346] width 29 height 29
type input "08/01/2025"
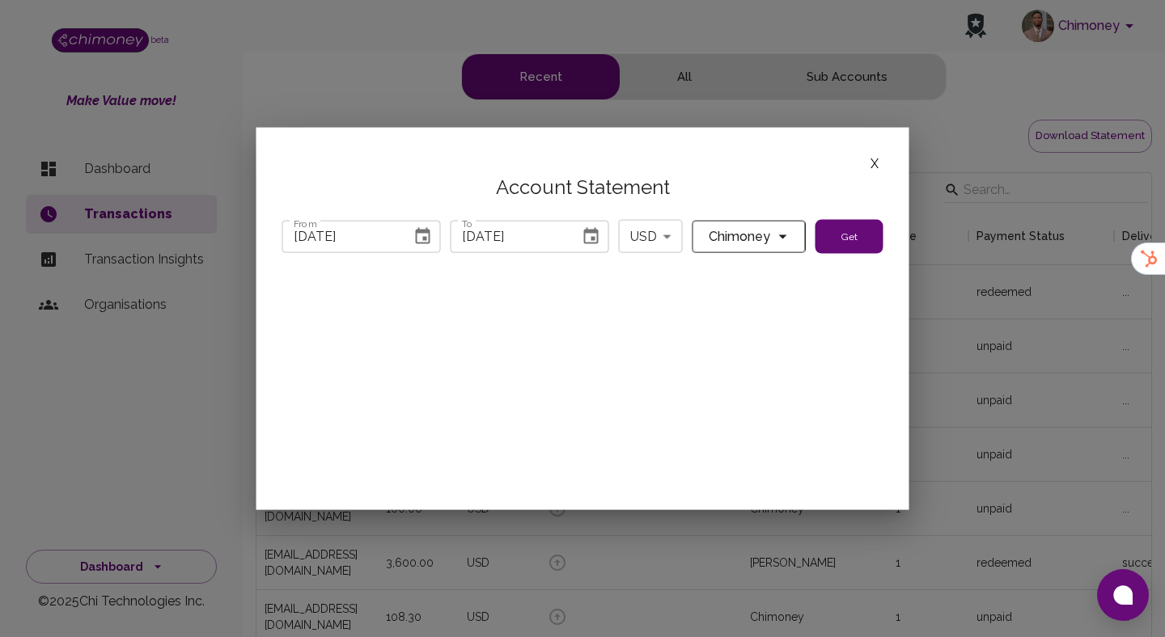
click at [594, 230] on icon "Choose date, selected date is Sep 5, 2025" at bounding box center [591, 235] width 15 height 16
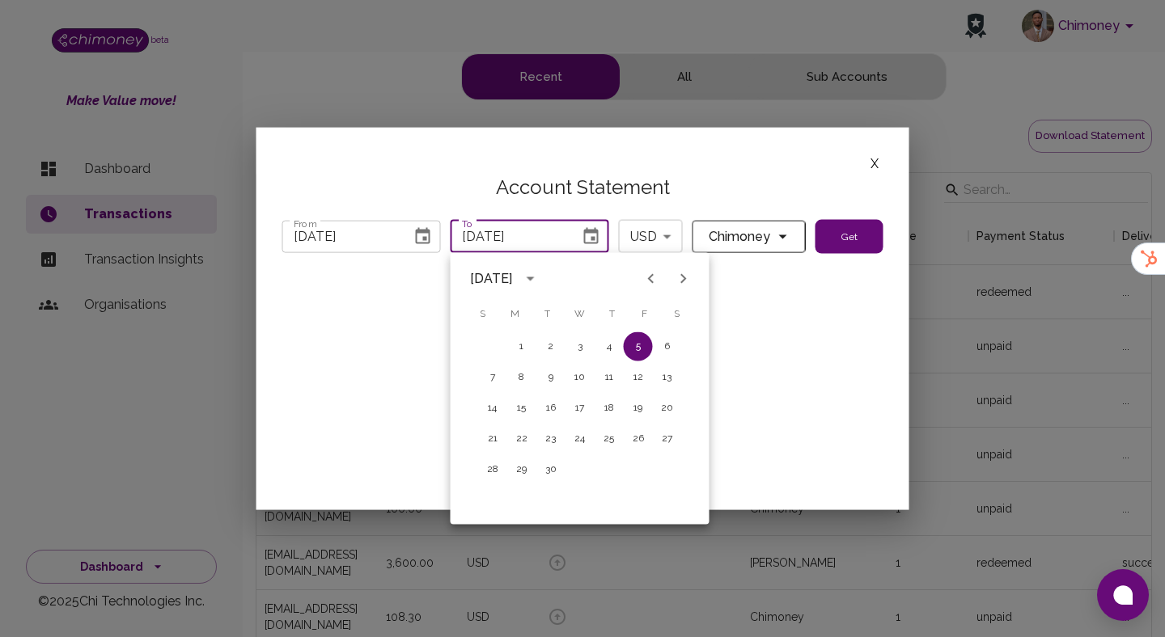
click at [641, 284] on icon "Previous month" at bounding box center [650, 278] width 19 height 19
click at [493, 503] on button "31" at bounding box center [492, 500] width 29 height 29
type input "08/31/2025"
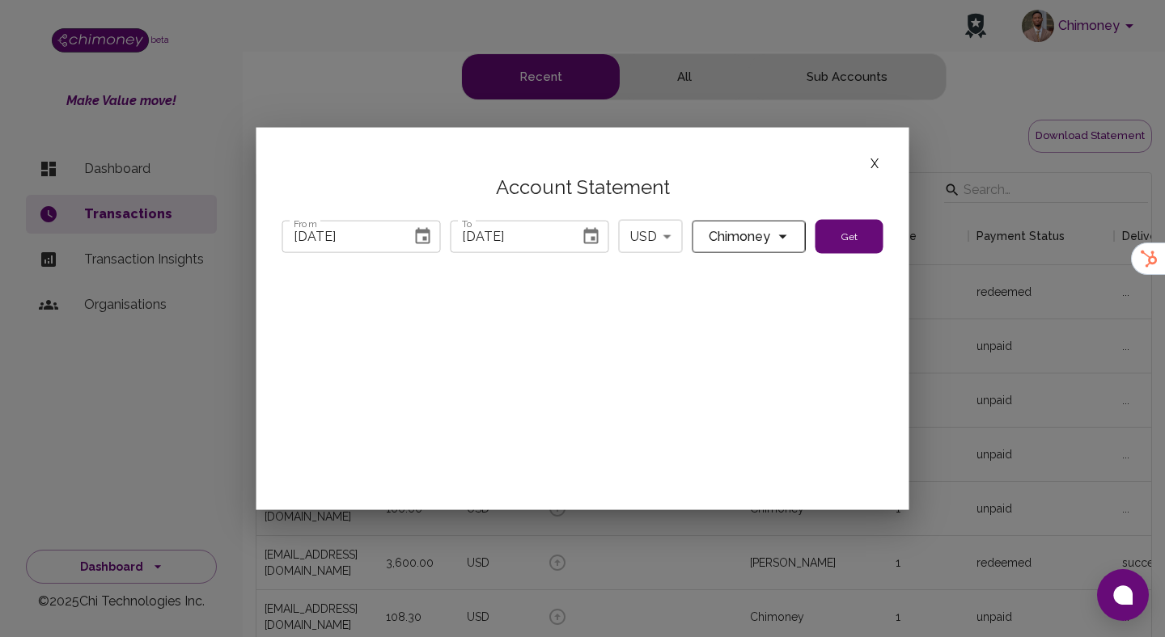
click at [831, 244] on button "Get" at bounding box center [849, 237] width 68 height 34
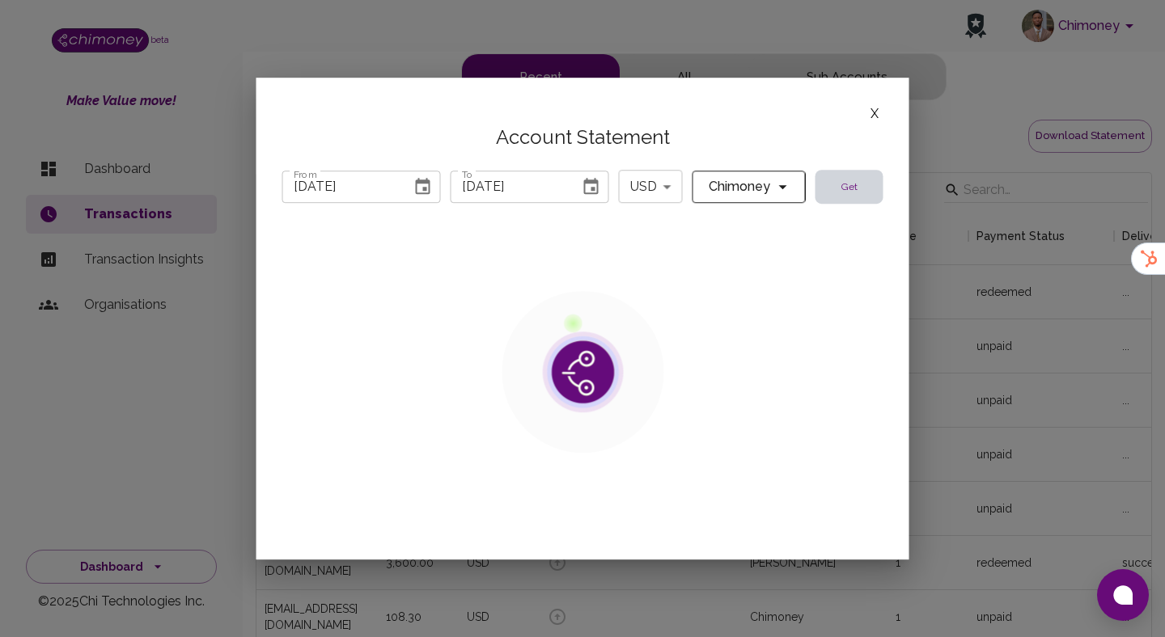
click at [760, 193] on span "Chimoney" at bounding box center [739, 187] width 68 height 23
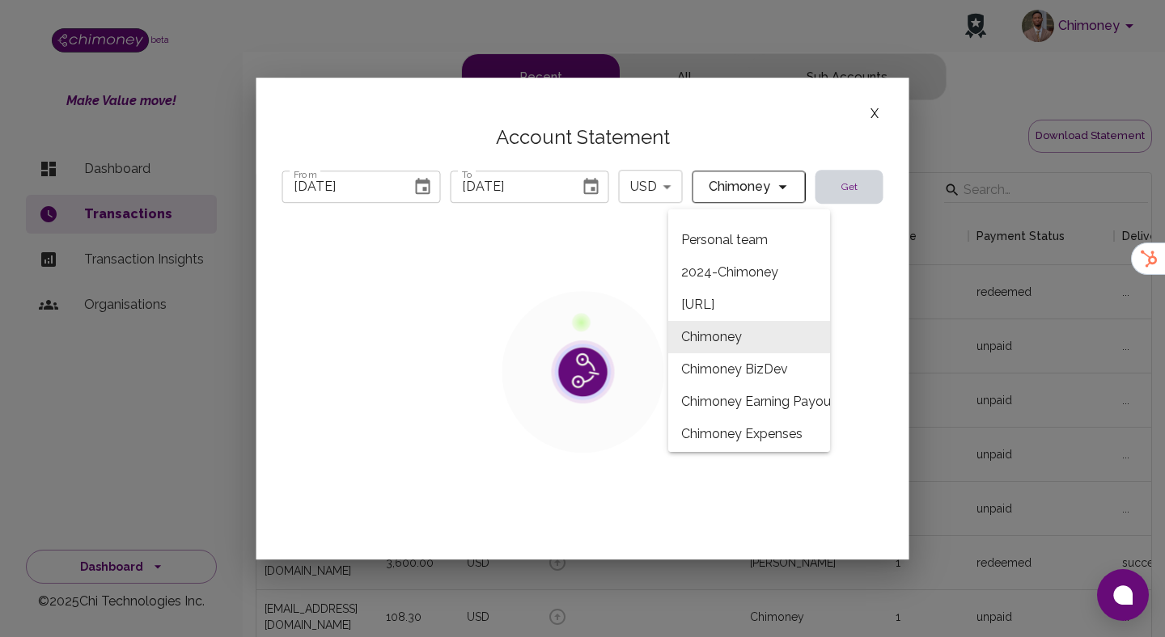
click at [433, 345] on div at bounding box center [582, 318] width 1165 height 637
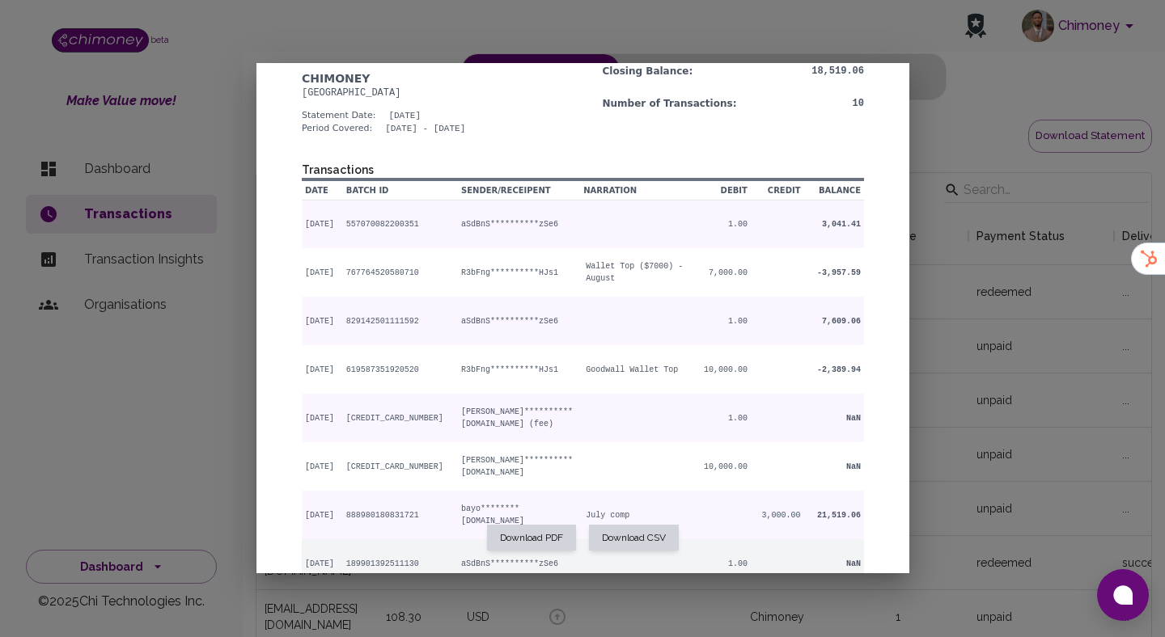
scroll to position [252, 0]
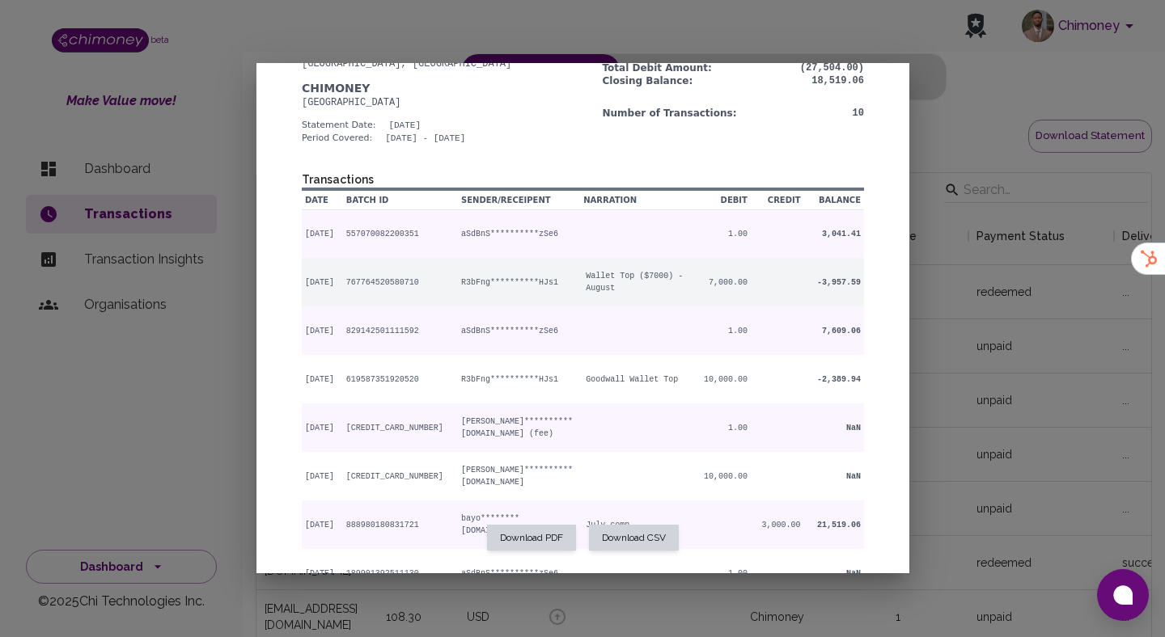
click at [596, 294] on td "Wallet Top ($7000) - August" at bounding box center [635, 282] width 106 height 49
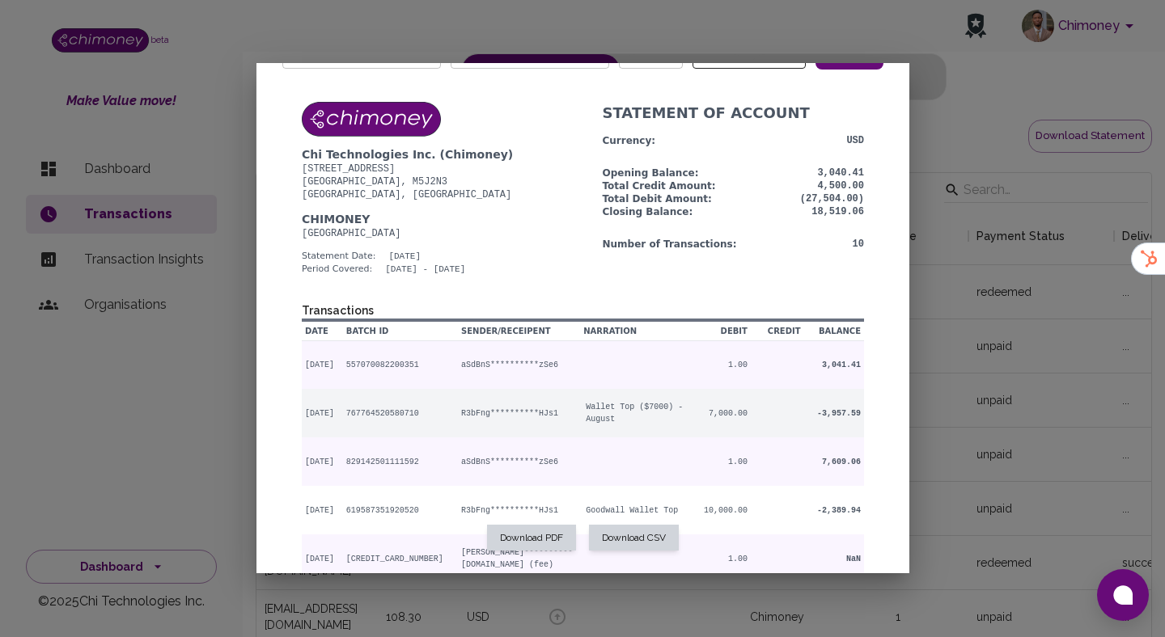
scroll to position [0, 0]
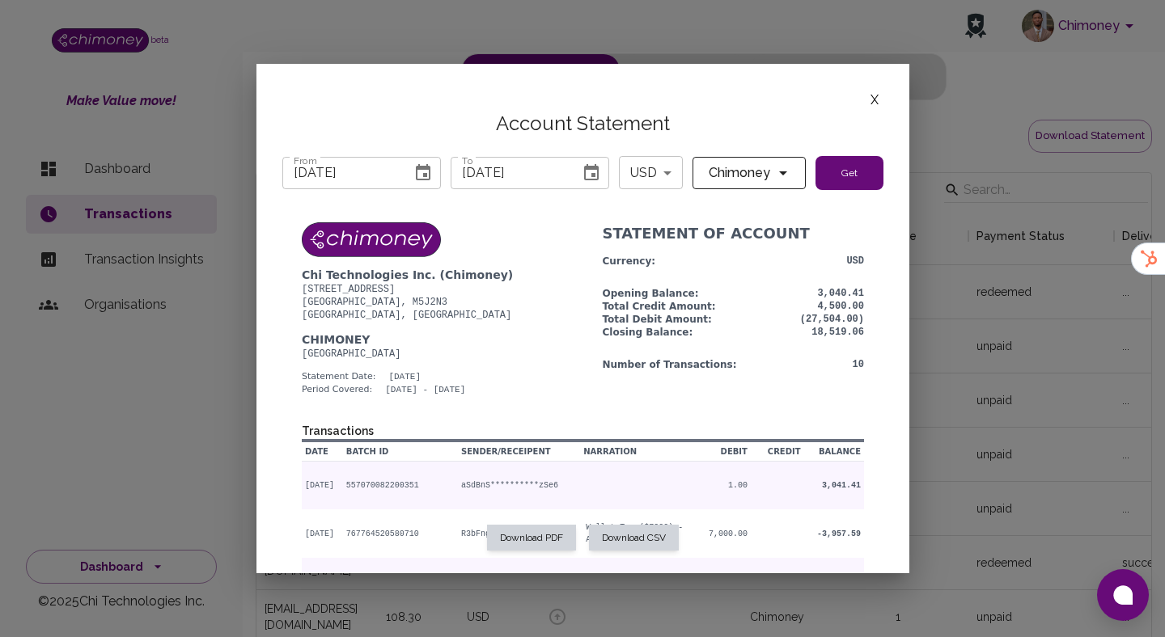
click at [977, 192] on div at bounding box center [582, 318] width 1165 height 637
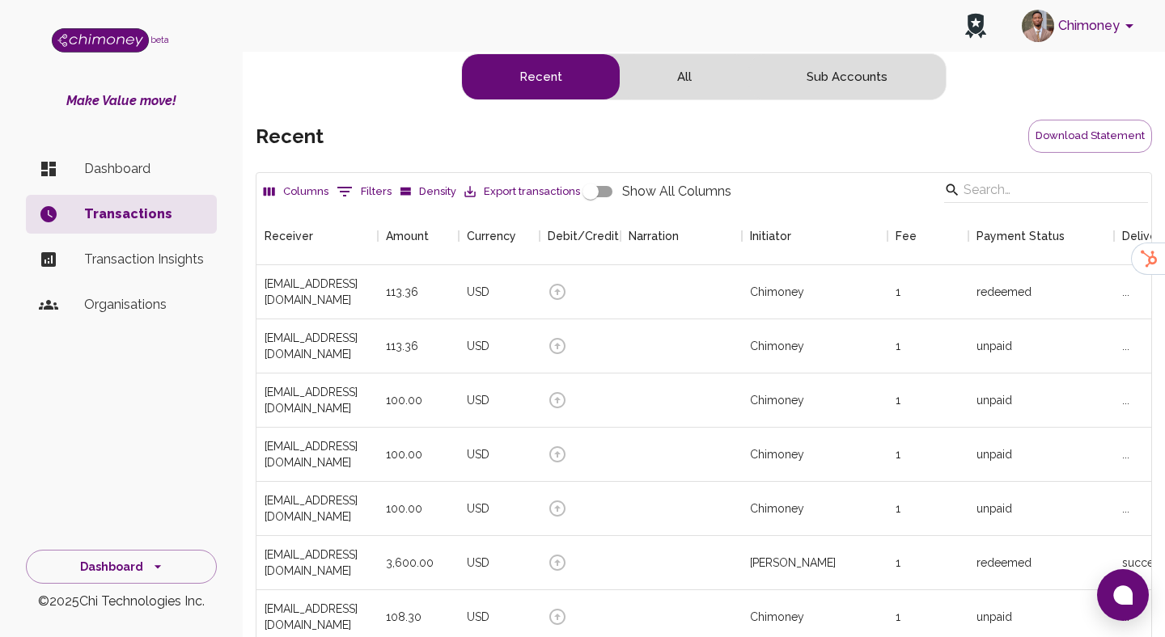
click at [1060, 14] on button "Chimoney" at bounding box center [1080, 26] width 130 height 42
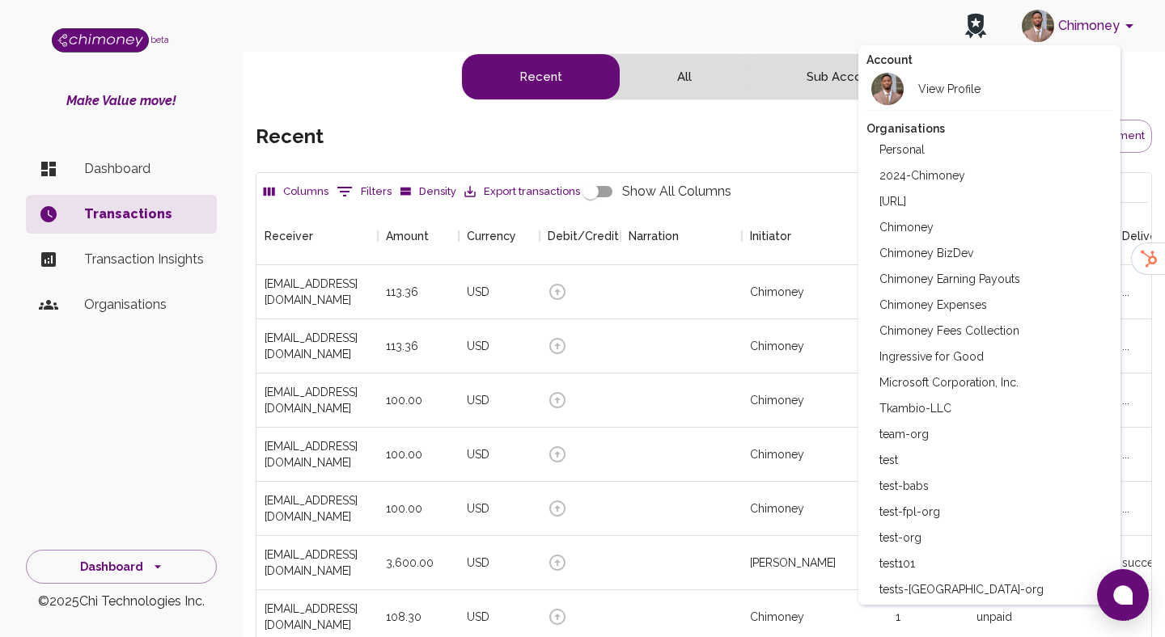
click at [942, 311] on li "Chimoney Expenses" at bounding box center [989, 305] width 247 height 26
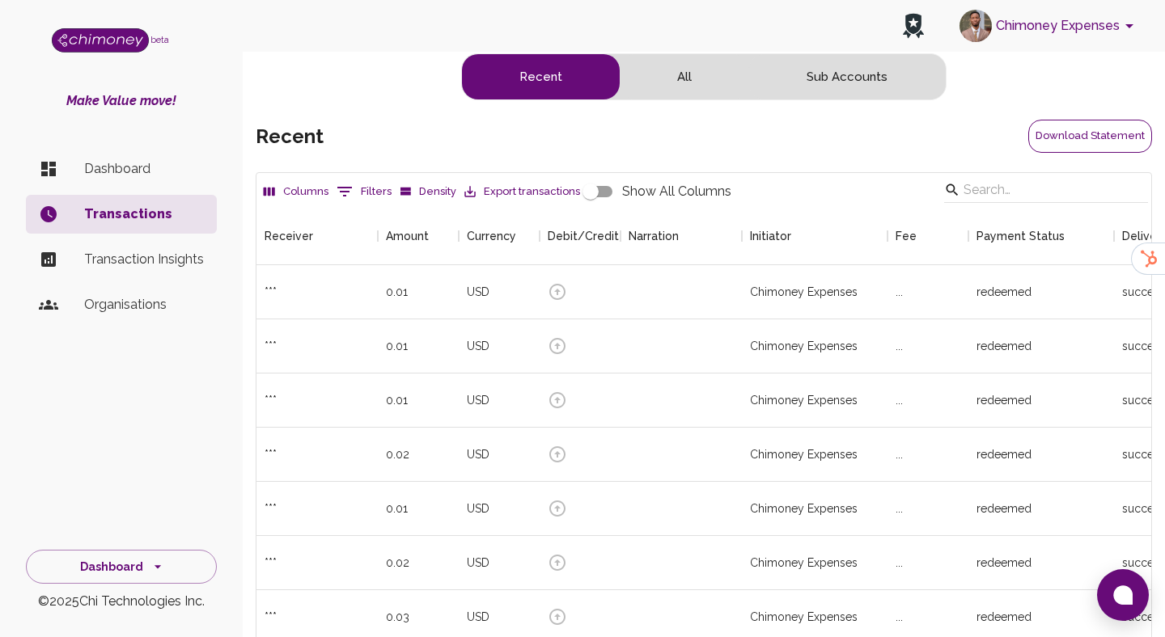
click at [1085, 140] on button "Download Statement" at bounding box center [1090, 136] width 124 height 33
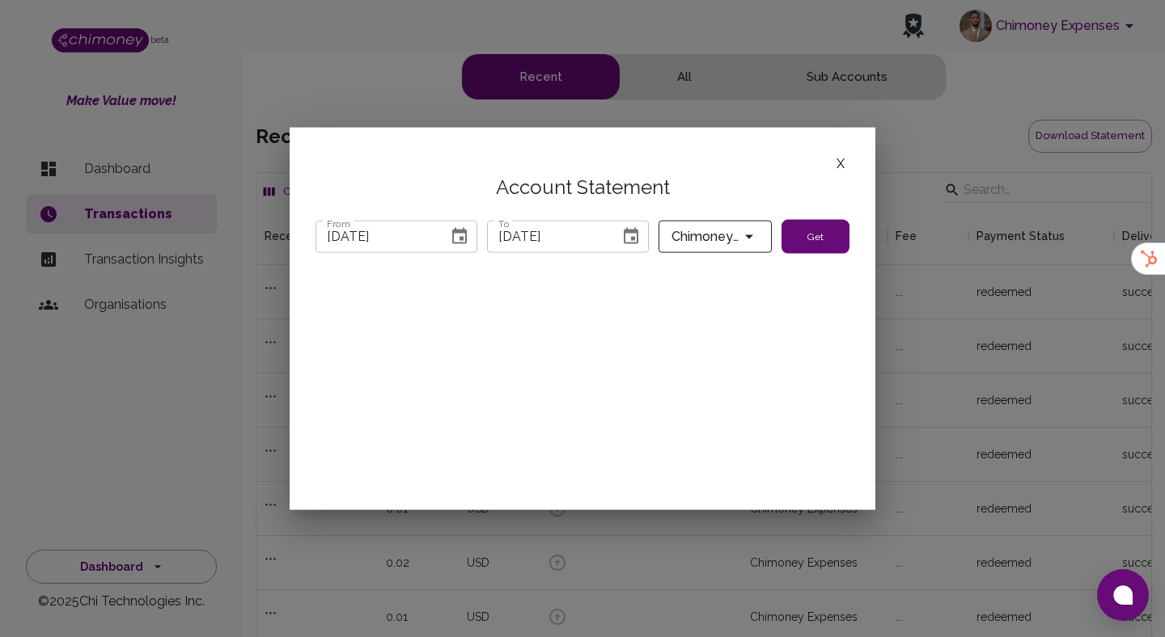
scroll to position [600, 895]
click at [458, 231] on icon "Choose date, selected date is Jul 31, 2025" at bounding box center [459, 235] width 15 height 16
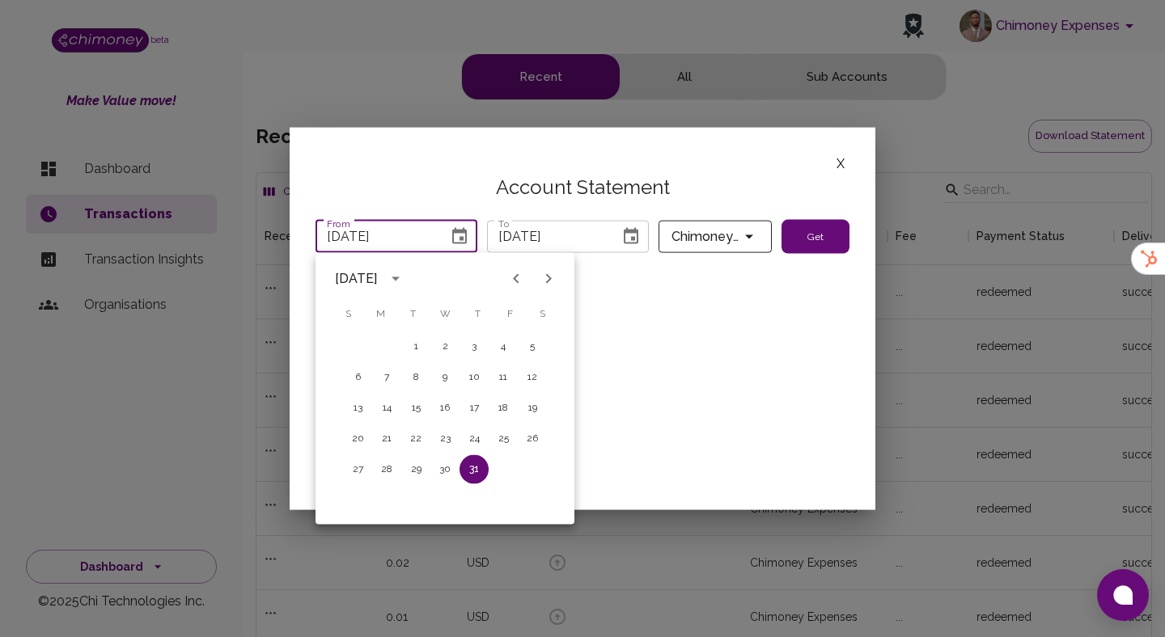
click at [545, 279] on icon "Next month" at bounding box center [548, 278] width 19 height 19
click at [502, 343] on button "1" at bounding box center [503, 346] width 29 height 29
type input "08/01/2025"
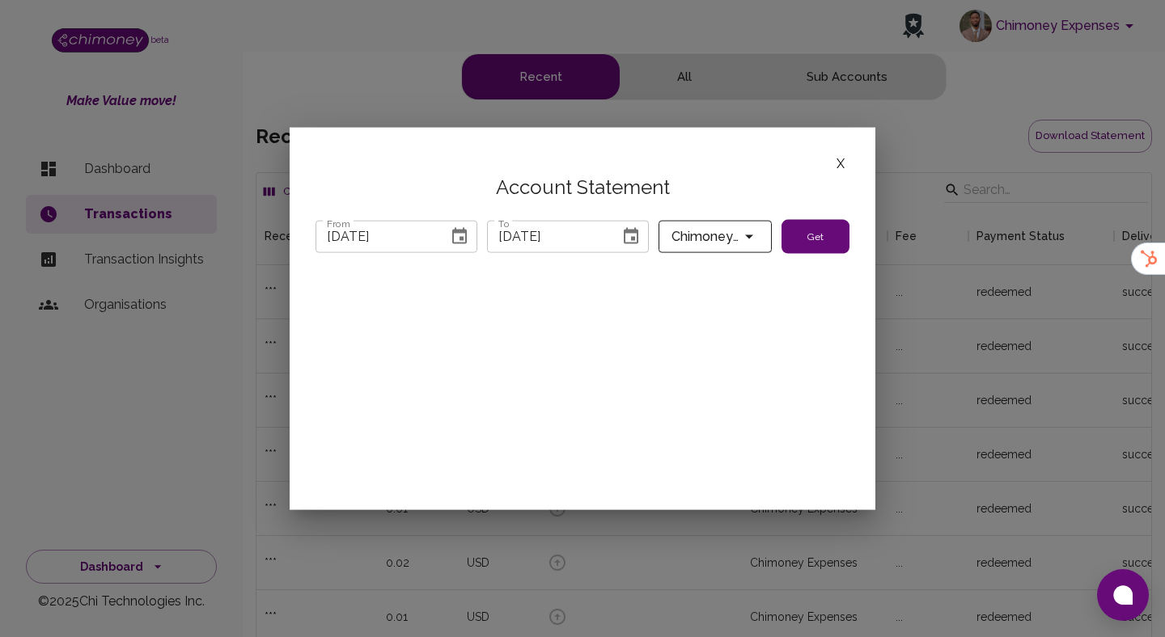
click at [636, 245] on icon "Choose date, selected date is Sep 5, 2025" at bounding box center [630, 235] width 19 height 19
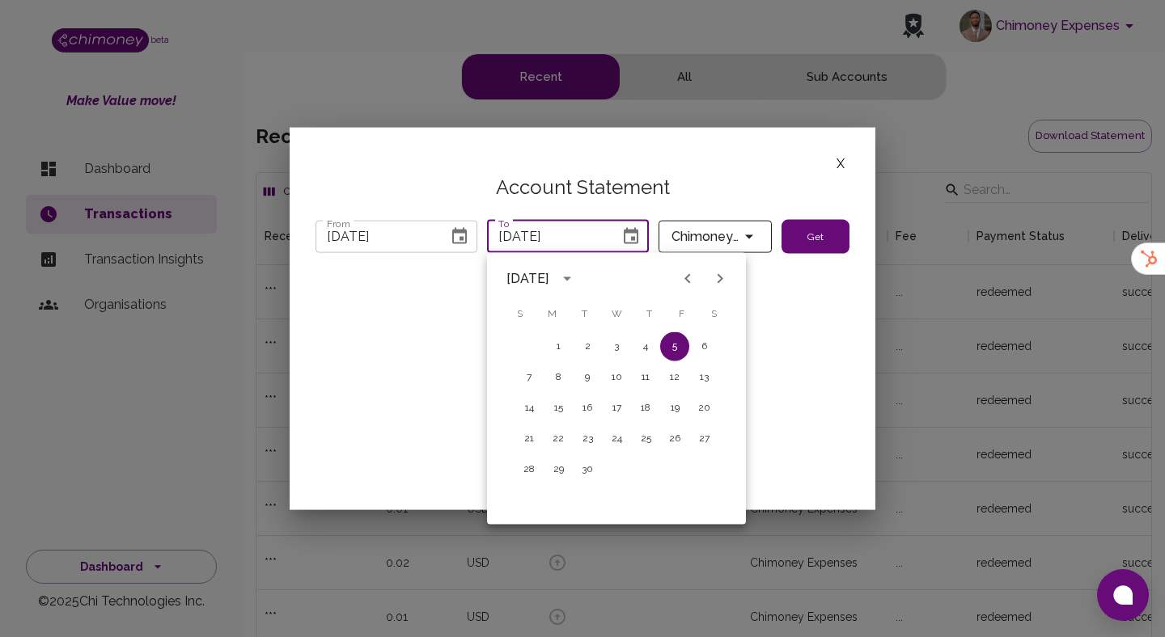
click at [685, 281] on icon "Previous month" at bounding box center [687, 278] width 19 height 19
click at [531, 501] on button "31" at bounding box center [528, 500] width 29 height 29
type input "08/31/2025"
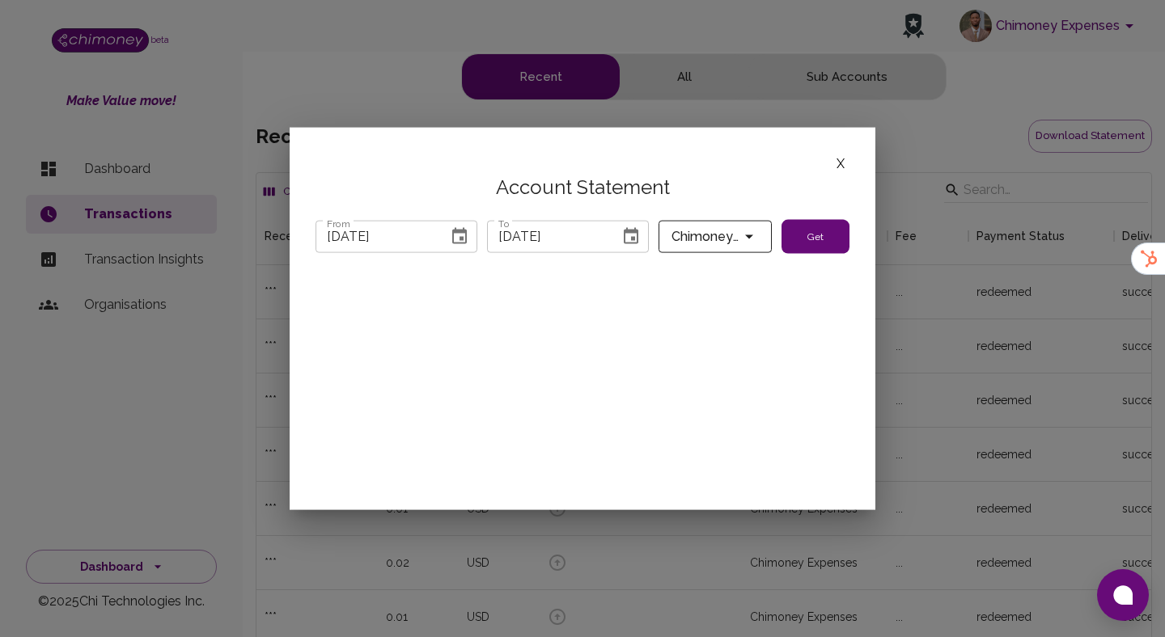
click at [817, 243] on button "Get" at bounding box center [815, 237] width 68 height 34
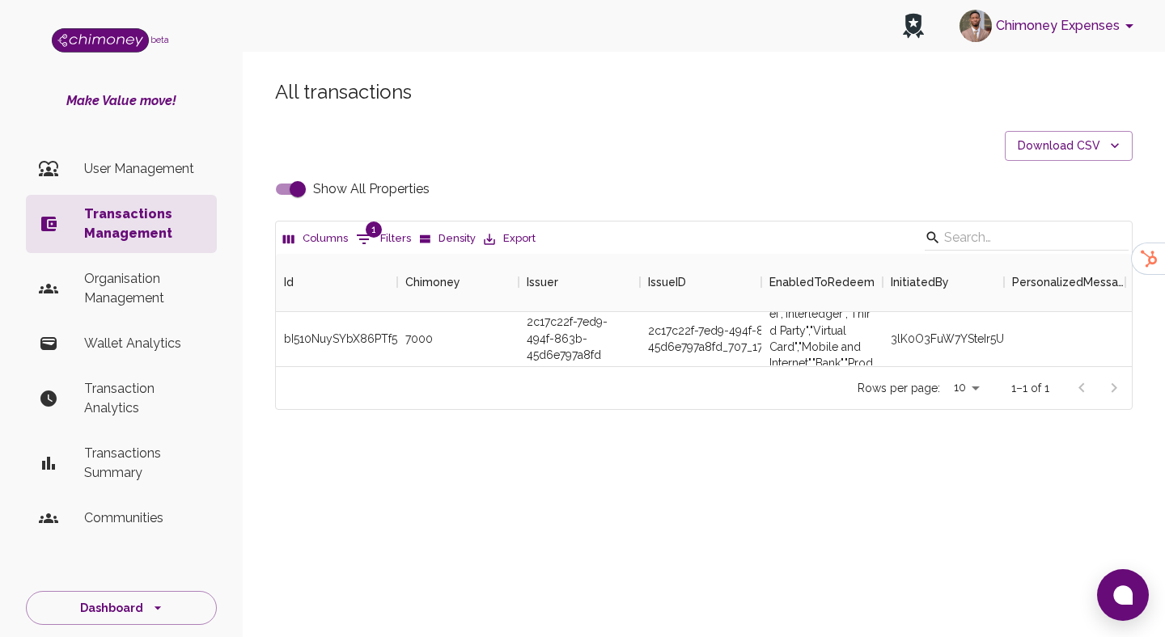
scroll to position [112, 856]
click at [150, 167] on p "User Management" at bounding box center [144, 168] width 120 height 19
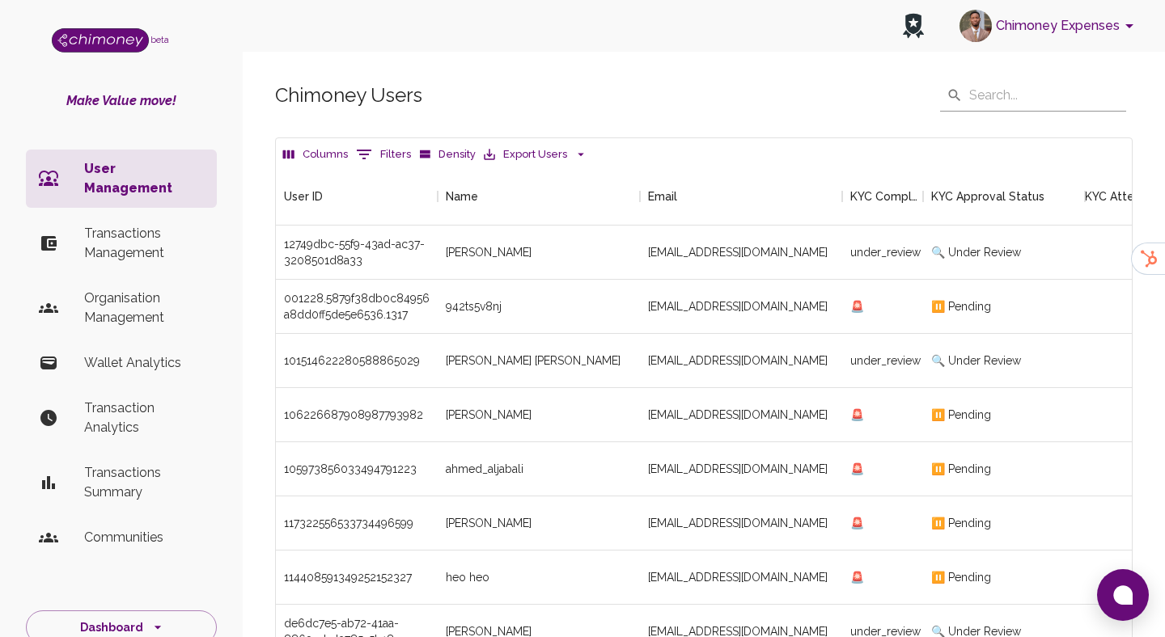
scroll to position [600, 856]
click at [1028, 106] on input "text" at bounding box center [1047, 95] width 157 height 32
paste input "[EMAIL_ADDRESS][DOMAIN_NAME]"
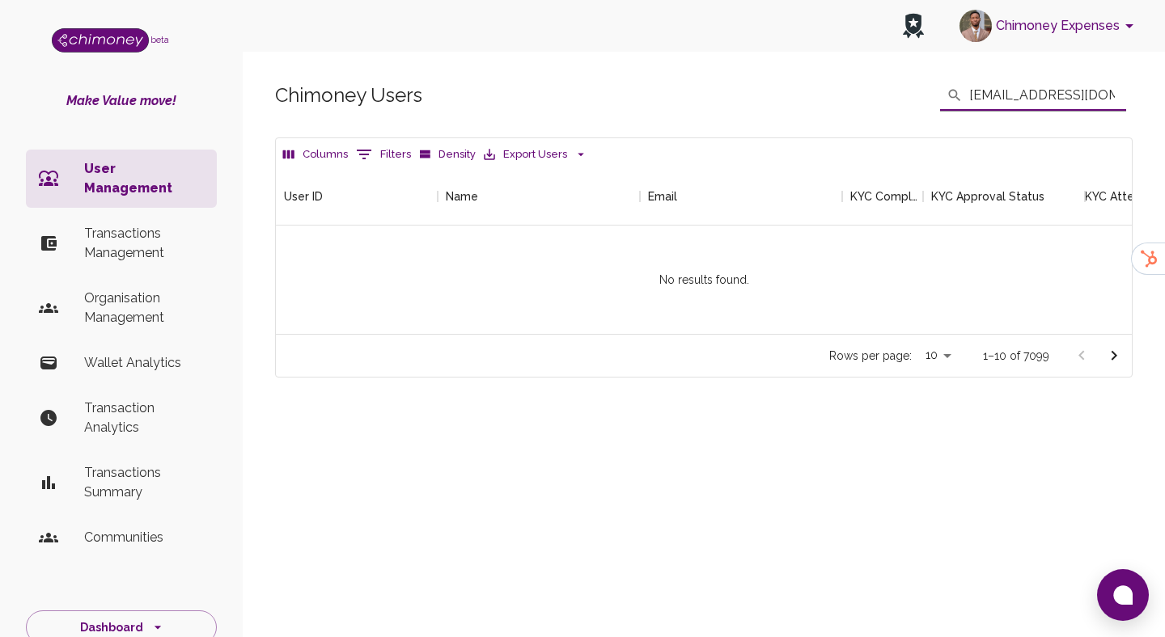
scroll to position [167, 856]
type input "\"
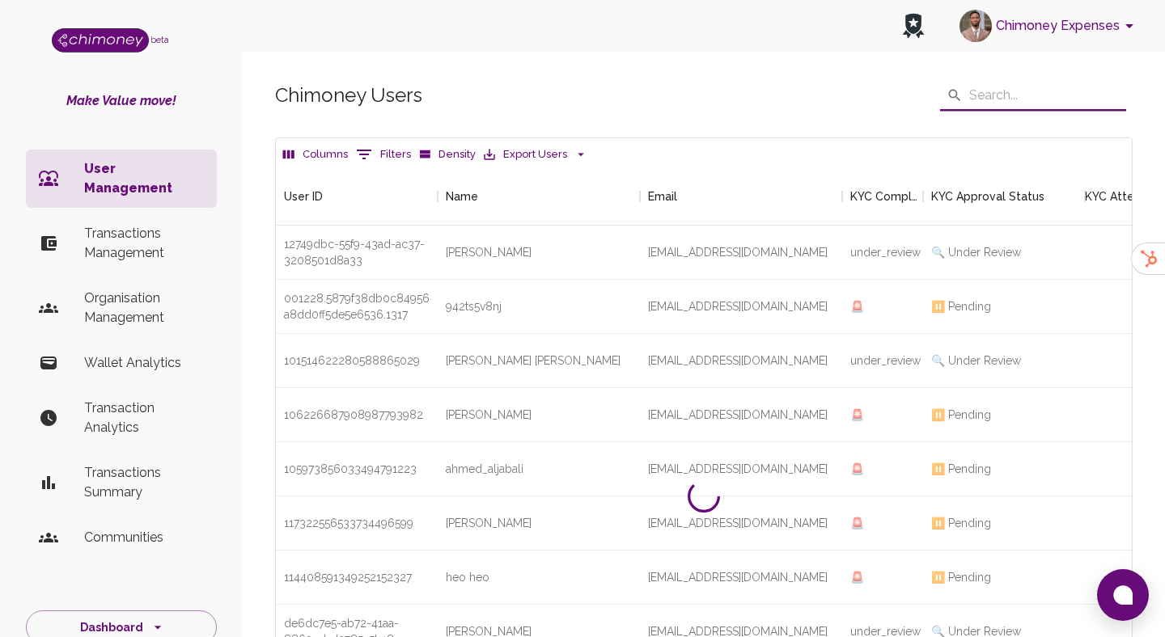
scroll to position [1, 1]
click at [383, 162] on button "0 Filters" at bounding box center [383, 155] width 63 height 26
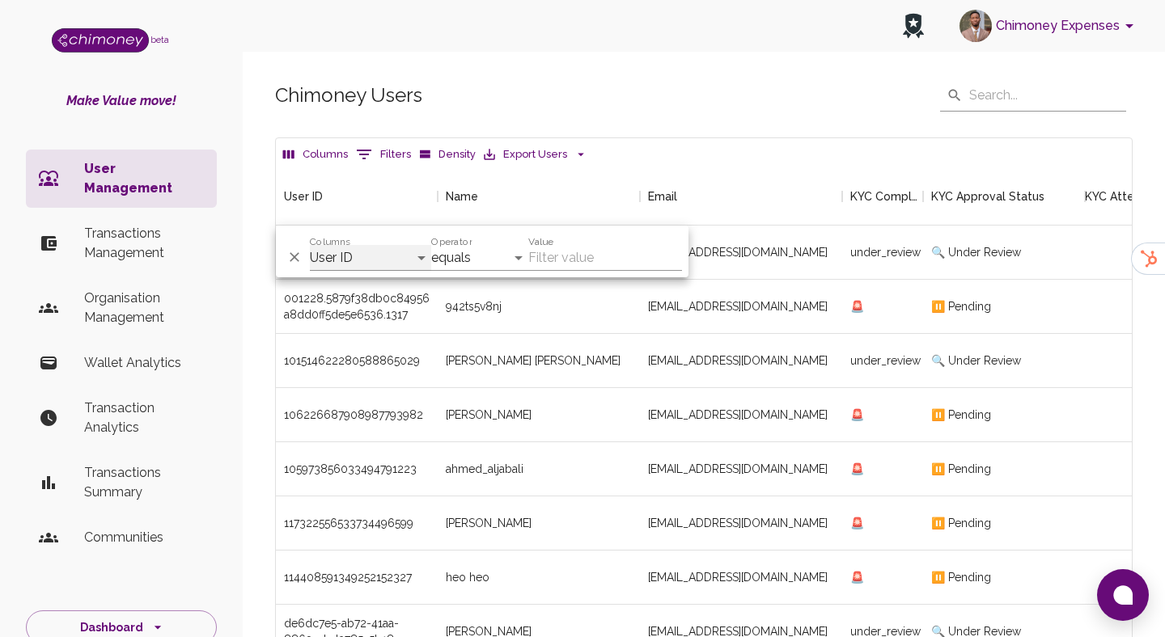
click at [376, 257] on select "User ID Name Email KYC Completed KYC Approval Status KYC Attempts Join date Upd…" at bounding box center [370, 258] width 121 height 26
select select "email"
click at [310, 245] on select "User ID Name Email KYC Completed KYC Approval Status KYC Attempts Join date Upd…" at bounding box center [370, 258] width 121 height 26
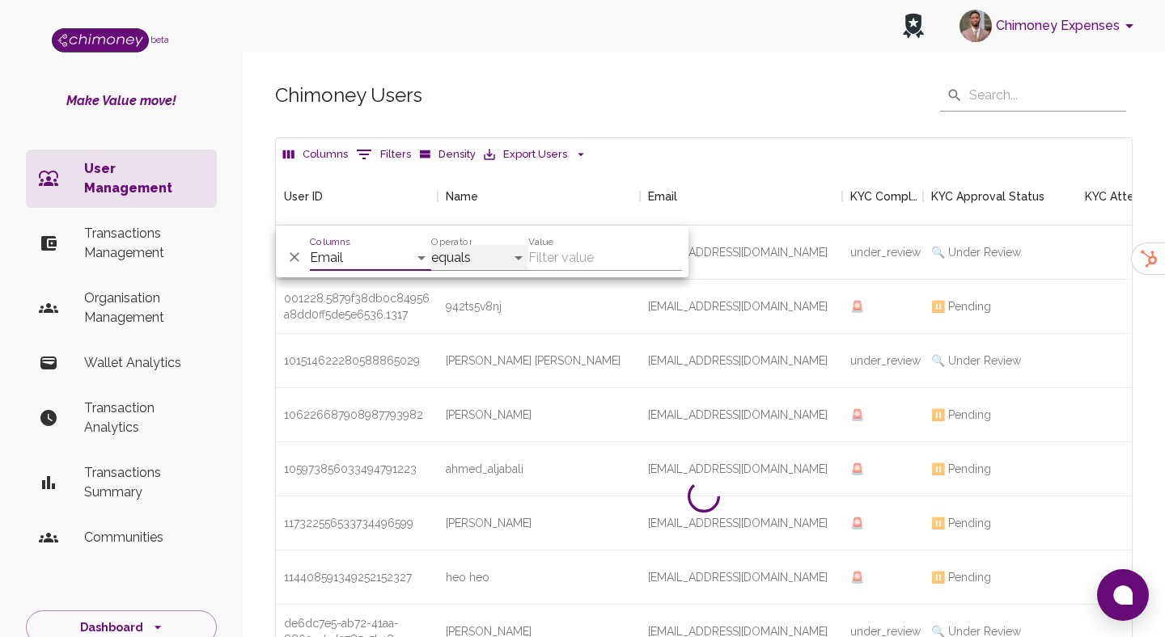
click at [463, 261] on select "contains equals starts with is any of" at bounding box center [479, 258] width 97 height 26
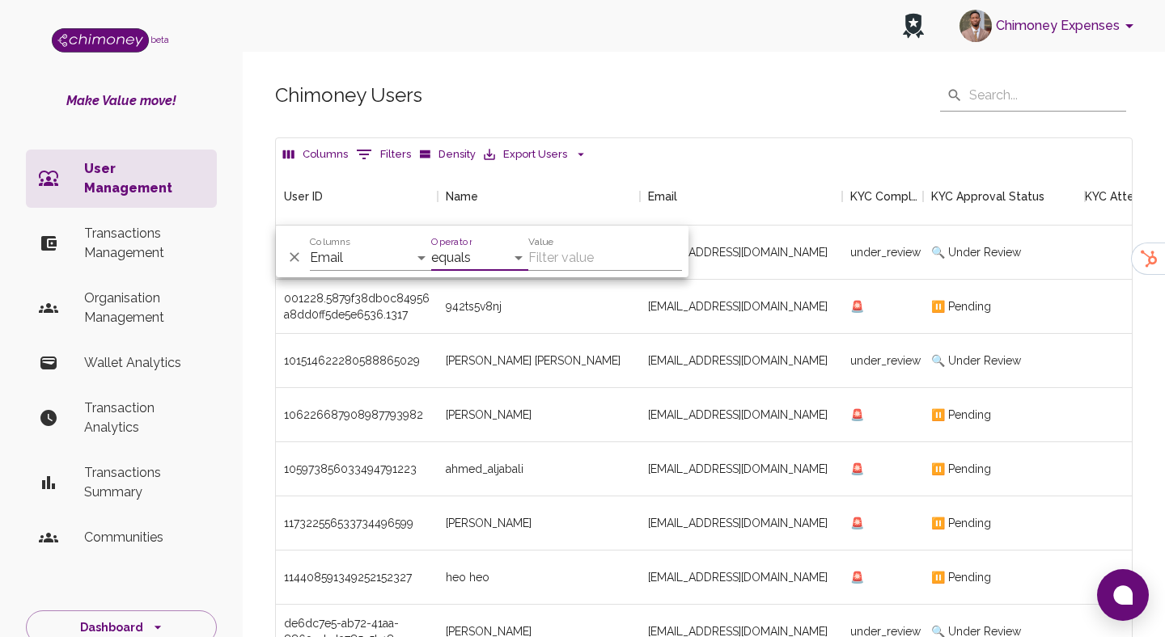
click at [591, 264] on input "Value" at bounding box center [605, 258] width 154 height 26
paste input "[EMAIL_ADDRESS][DOMAIN_NAME]"
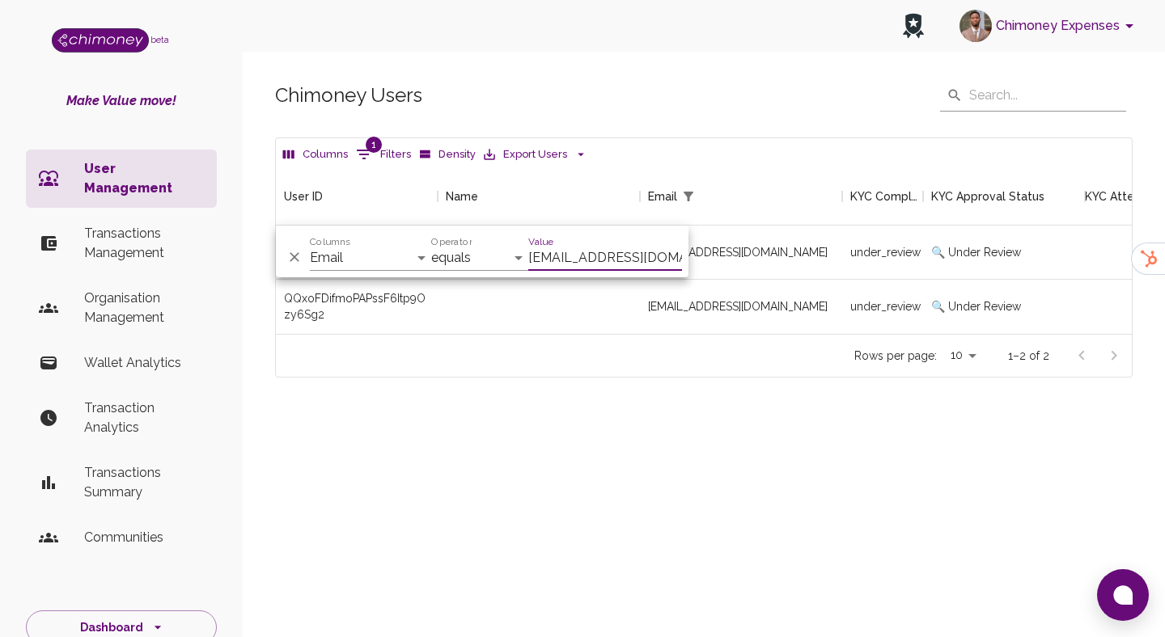
scroll to position [167, 856]
type input "[EMAIL_ADDRESS][DOMAIN_NAME]"
click at [671, 316] on div "[EMAIL_ADDRESS][DOMAIN_NAME]" at bounding box center [741, 307] width 202 height 54
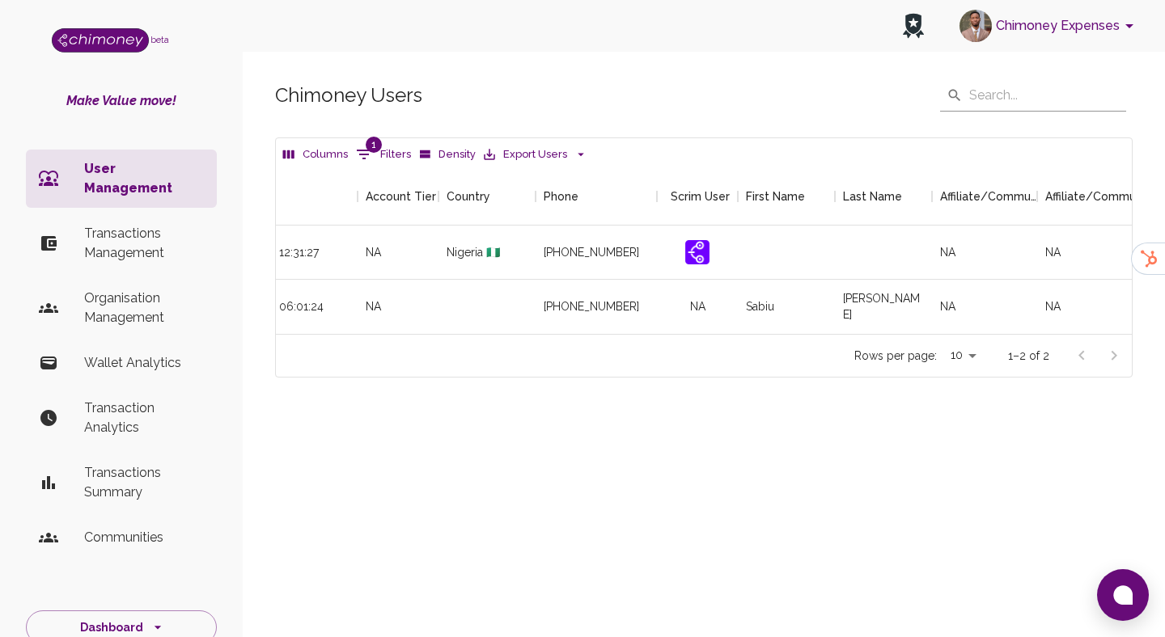
scroll to position [0, 1911]
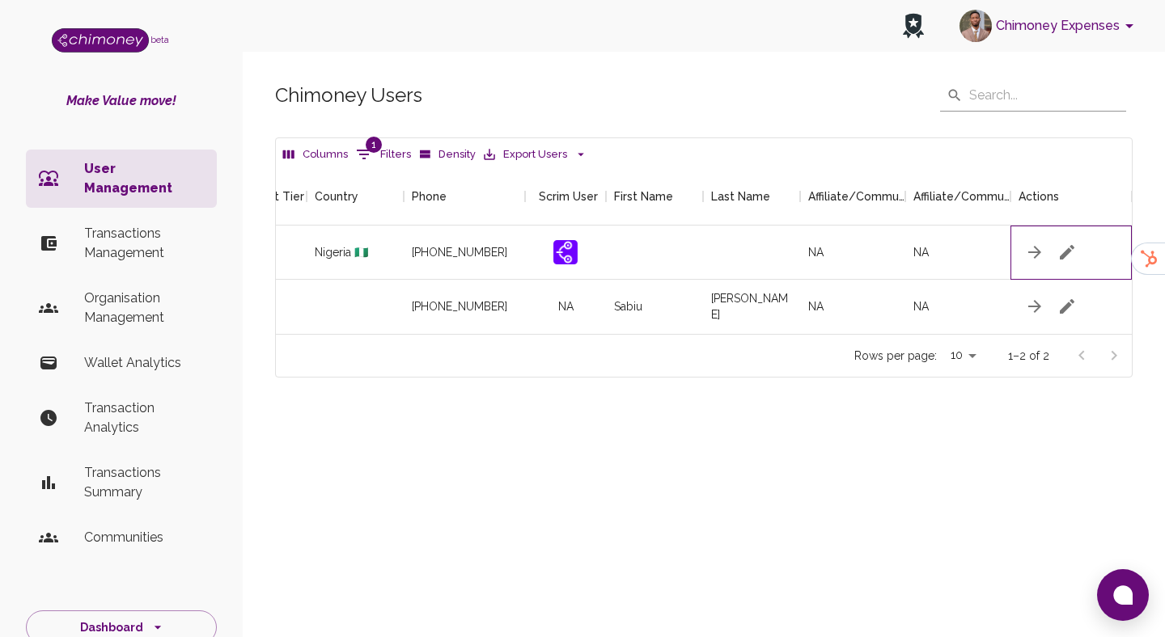
click at [1084, 248] on div at bounding box center [1070, 253] width 121 height 54
click at [1076, 250] on icon "button" at bounding box center [1066, 252] width 19 height 19
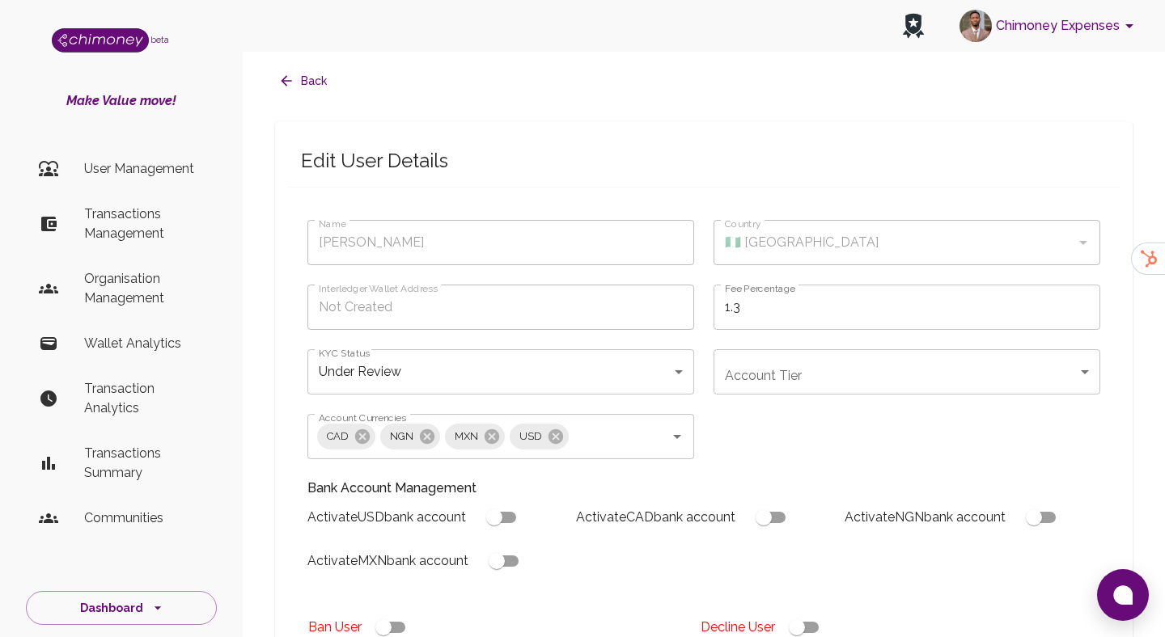
type input "[PERSON_NAME]"
type input "🇳🇬 [GEOGRAPHIC_DATA]"
type input "under_review"
checkbox input "true"
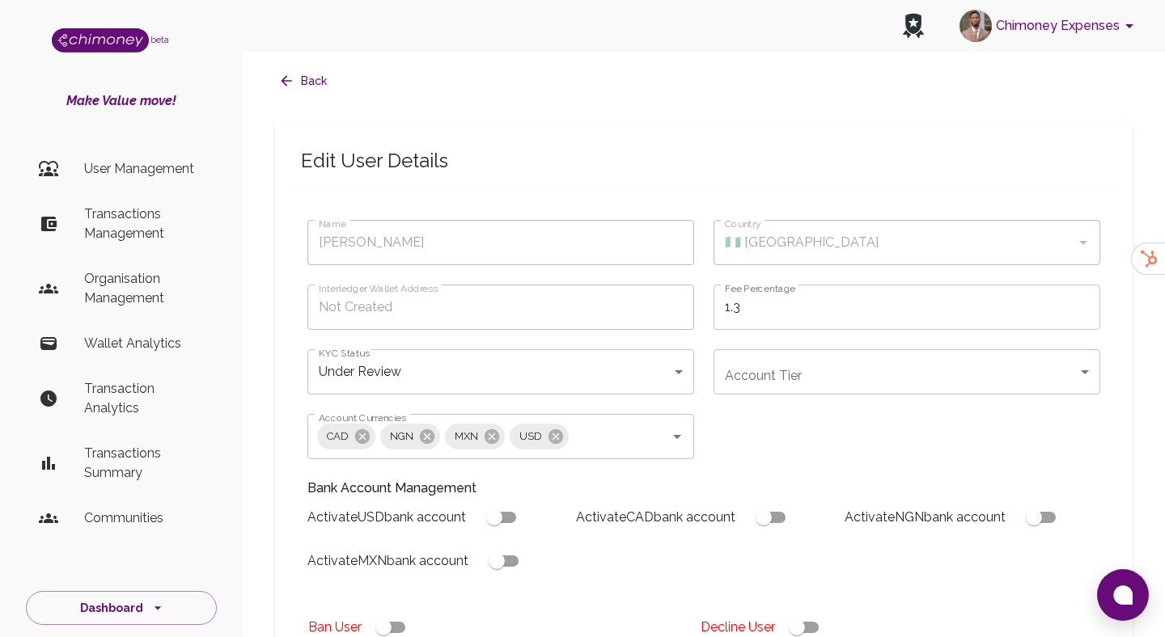
checkbox input "true"
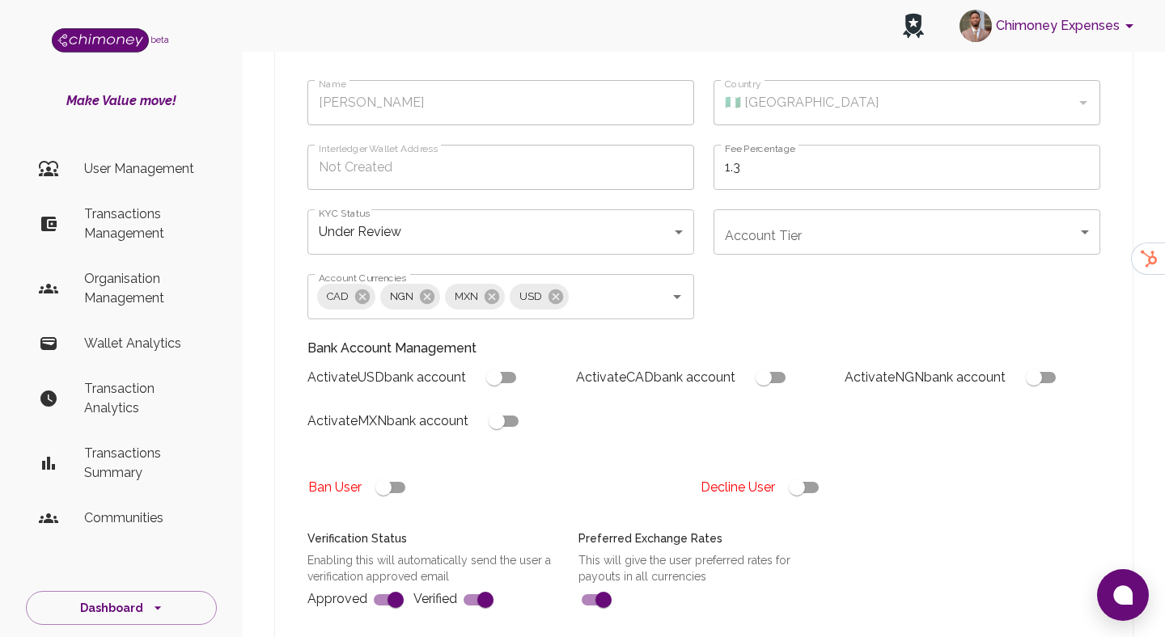
scroll to position [175, 0]
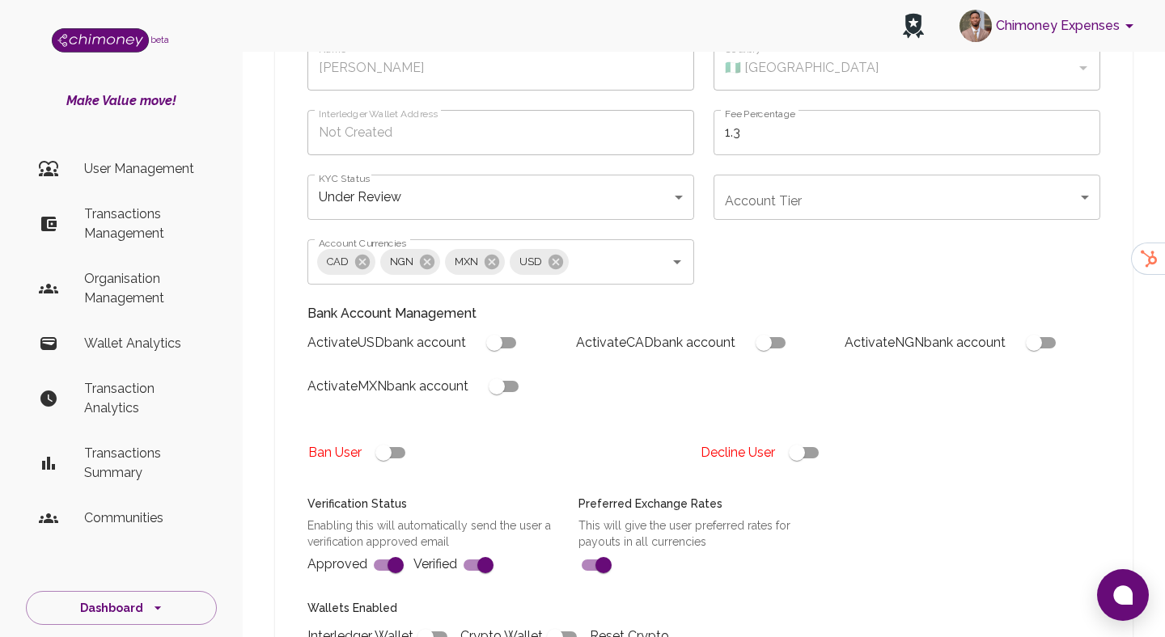
click at [792, 450] on input "checkbox" at bounding box center [797, 453] width 92 height 31
checkbox input "false"
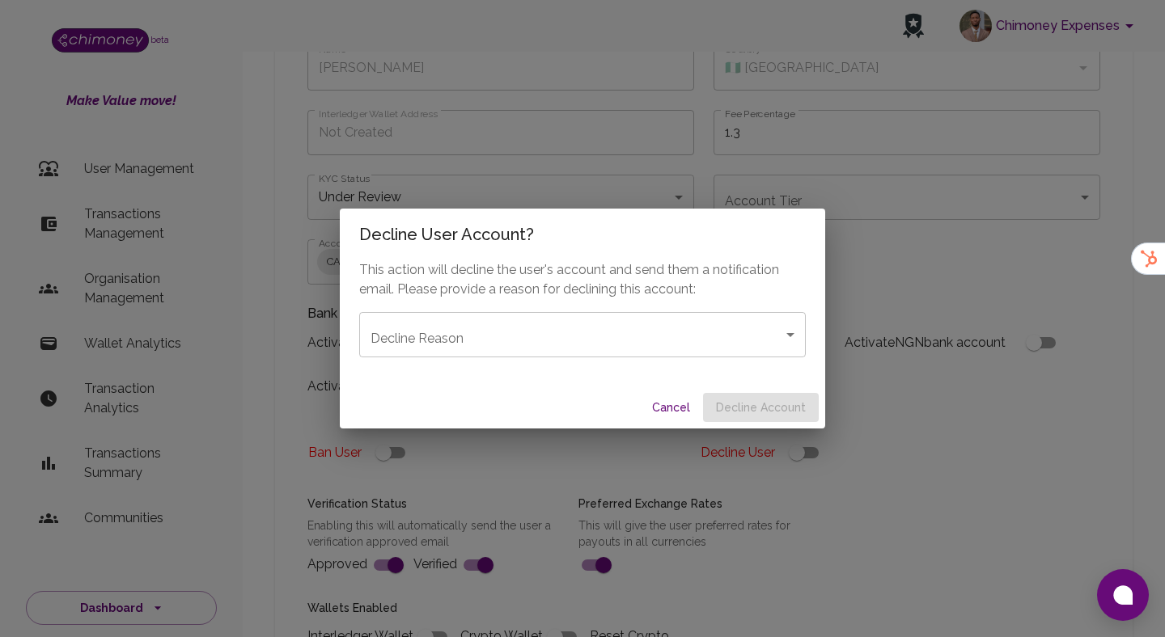
click at [755, 356] on body "Chimoney Expenses beta Make Value move! User Management Transactions Management…" at bounding box center [582, 439] width 1165 height 1229
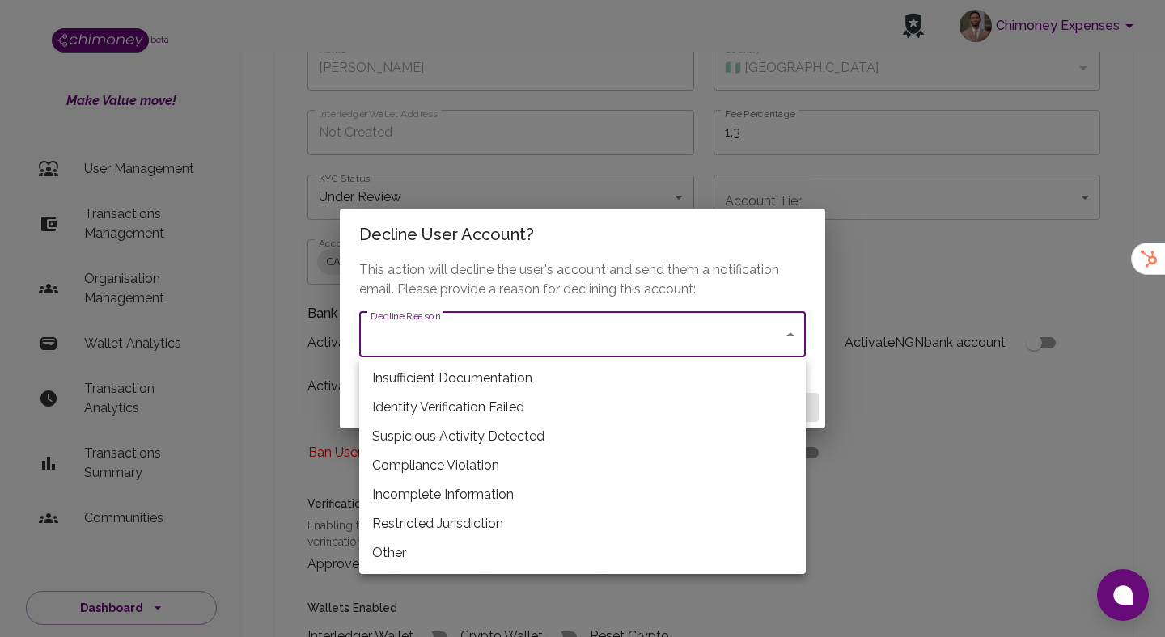
click at [486, 513] on li "Restricted Jurisdiction" at bounding box center [582, 524] width 446 height 29
type input "restricted_jurisdiction"
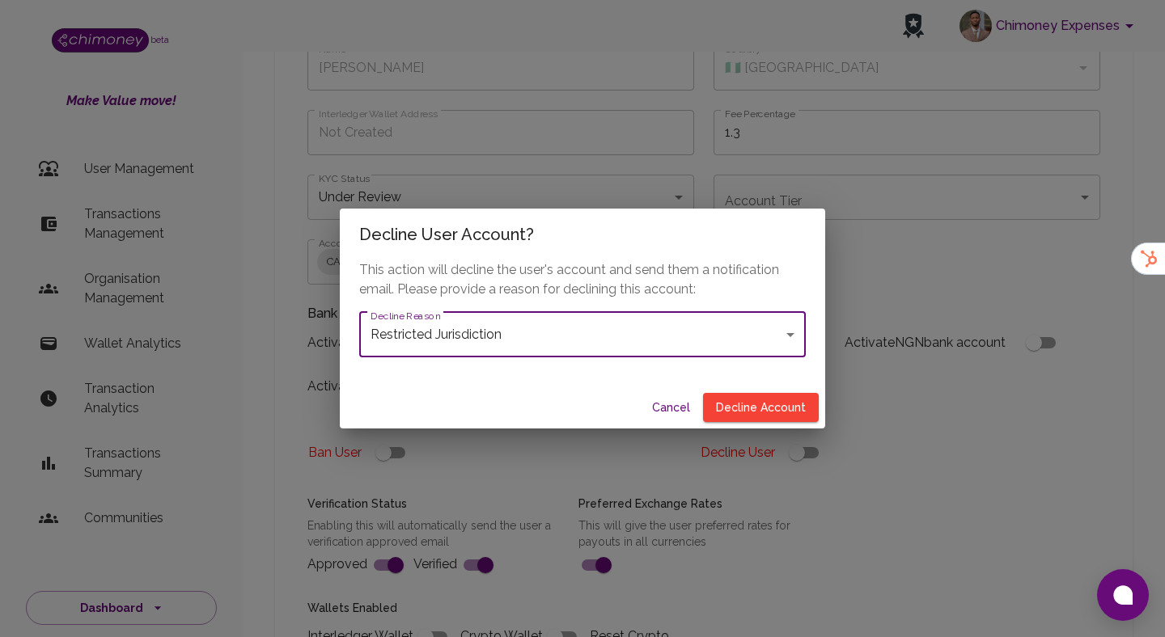
click at [735, 424] on div "Cancel Decline Account" at bounding box center [582, 408] width 485 height 43
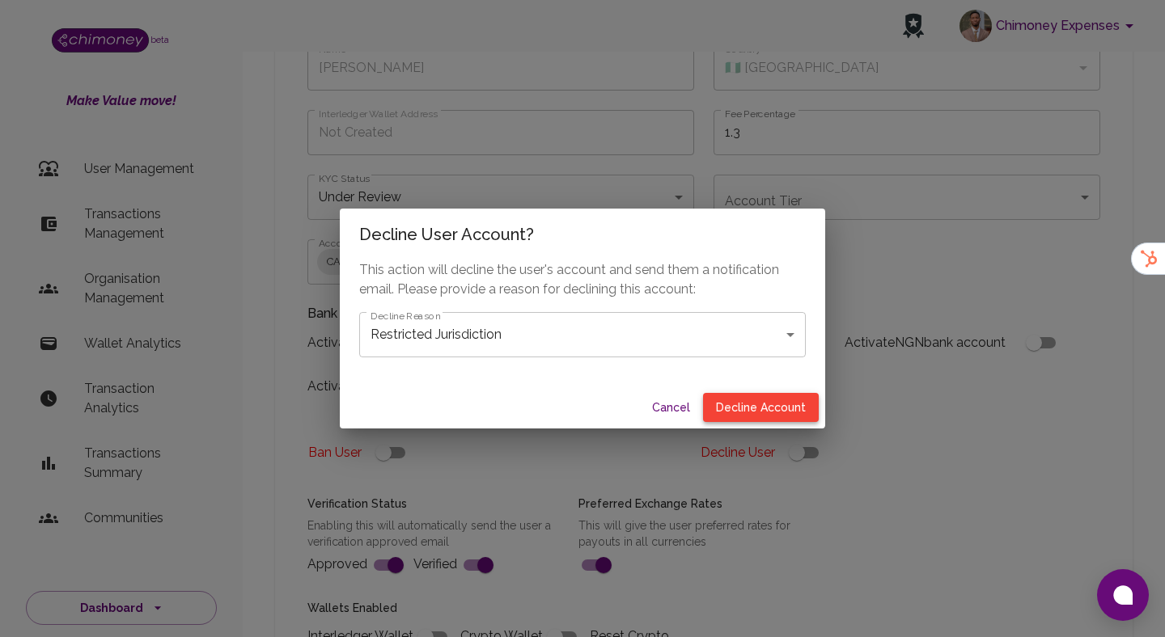
click at [748, 405] on button "Decline Account" at bounding box center [761, 408] width 116 height 30
type input "declined"
checkbox input "true"
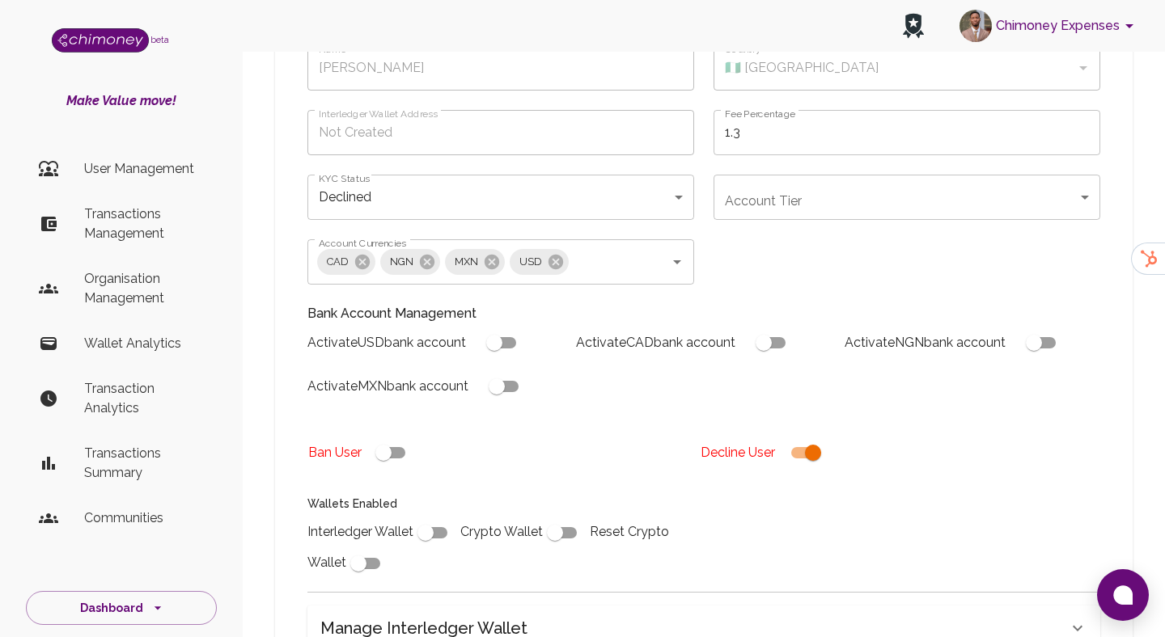
scroll to position [487, 0]
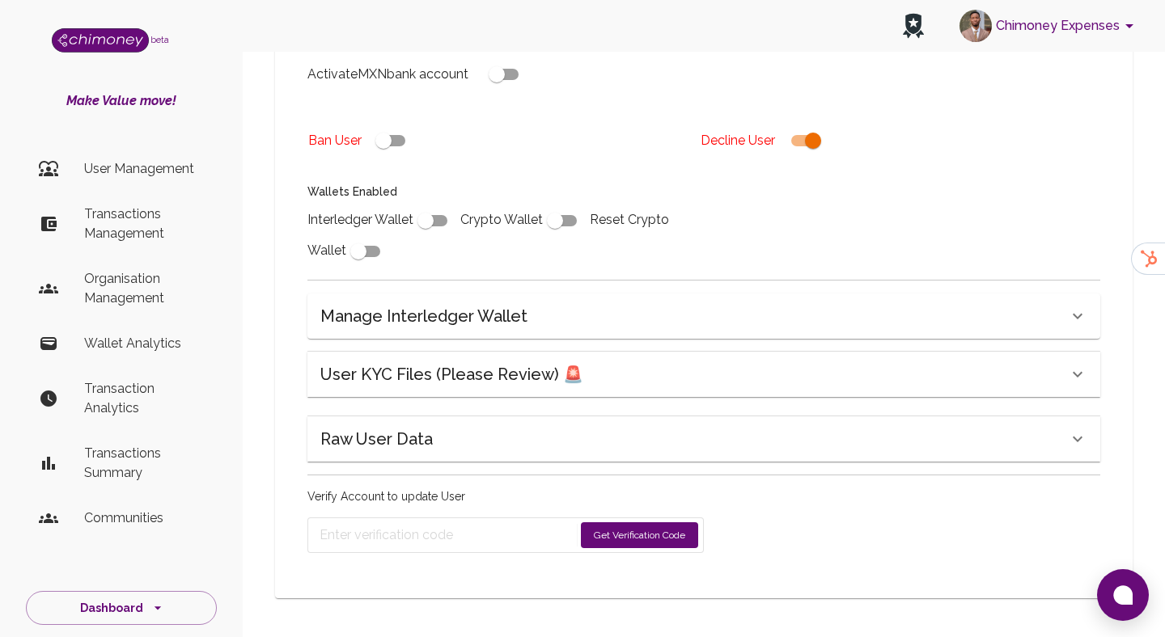
click at [609, 548] on button "Get Verification Code" at bounding box center [639, 536] width 117 height 26
click at [625, 533] on hr at bounding box center [624, 535] width 1 height 23
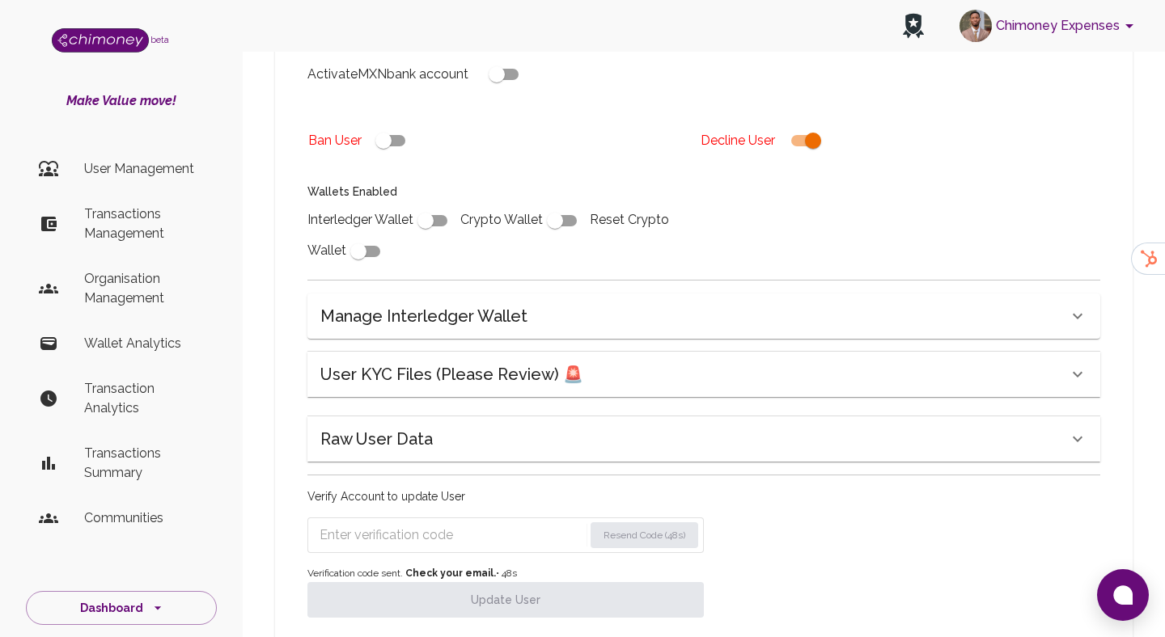
click at [498, 528] on input "Enter verification code" at bounding box center [451, 536] width 264 height 26
paste input "4022"
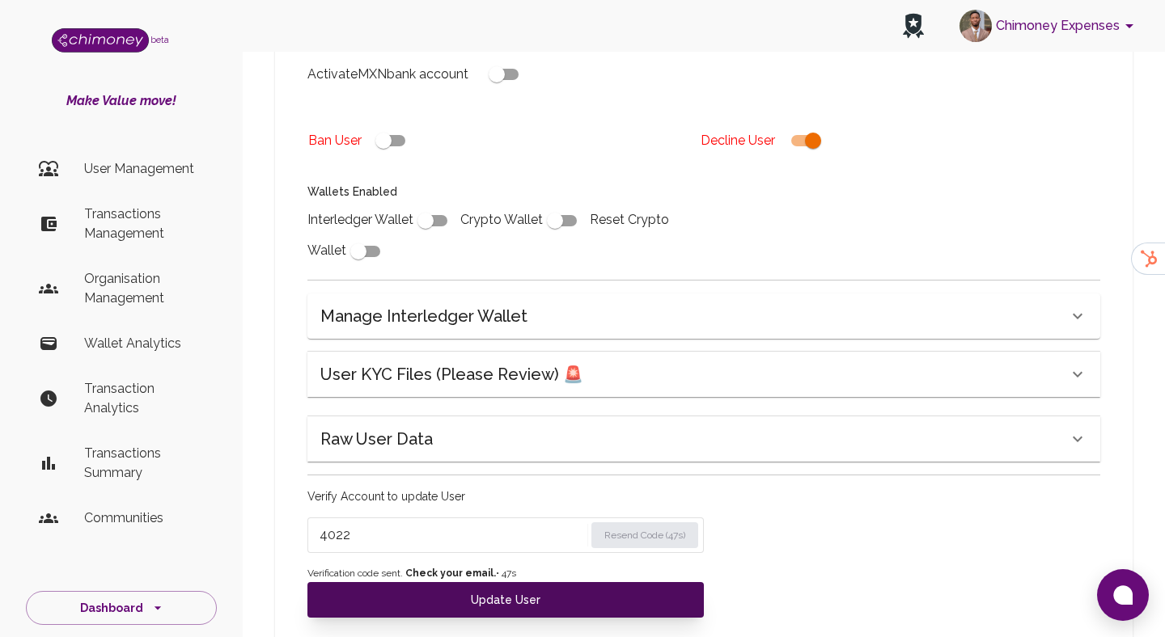
type input "4022"
click at [505, 616] on button "Update User" at bounding box center [505, 600] width 396 height 36
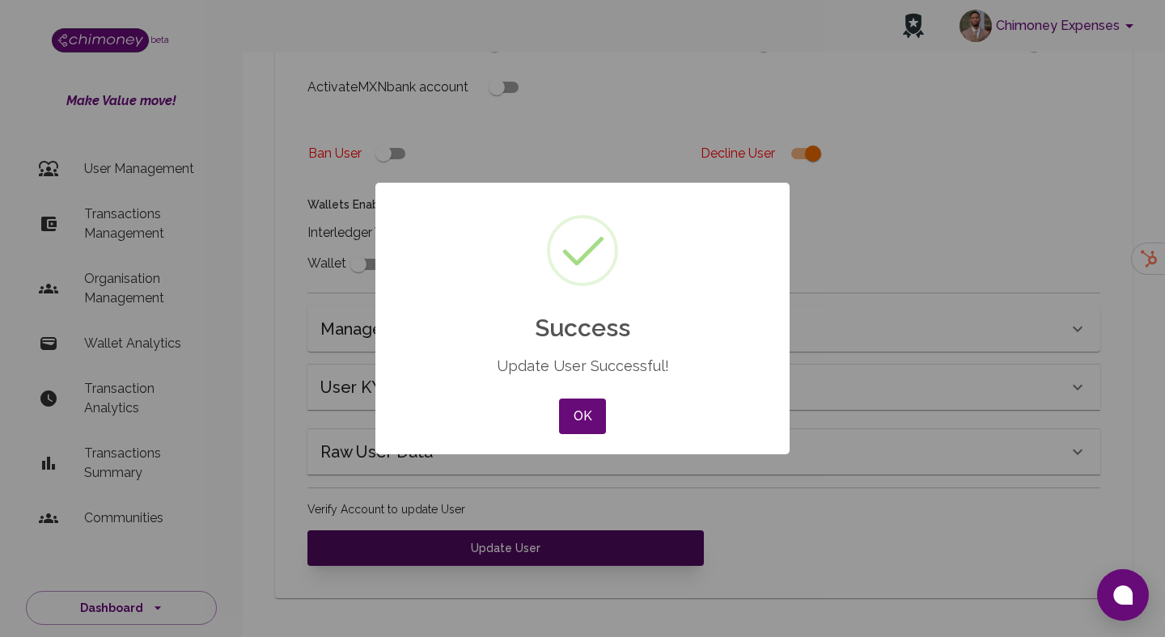
scroll to position [474, 0]
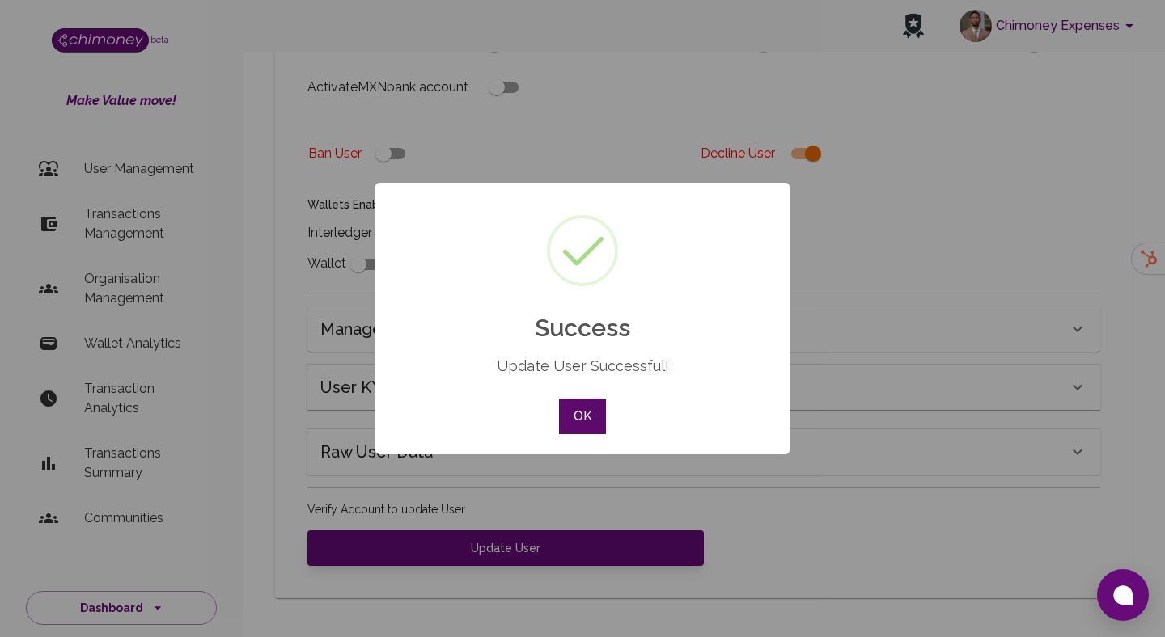
click at [567, 420] on button "OK" at bounding box center [582, 417] width 47 height 36
